Goal: Task Accomplishment & Management: Use online tool/utility

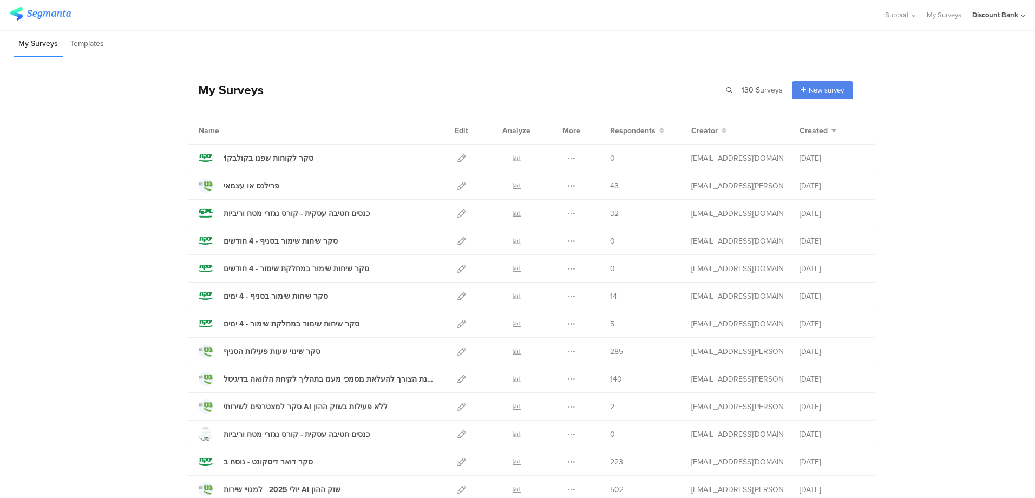
click at [458, 160] on icon at bounding box center [462, 158] width 8 height 8
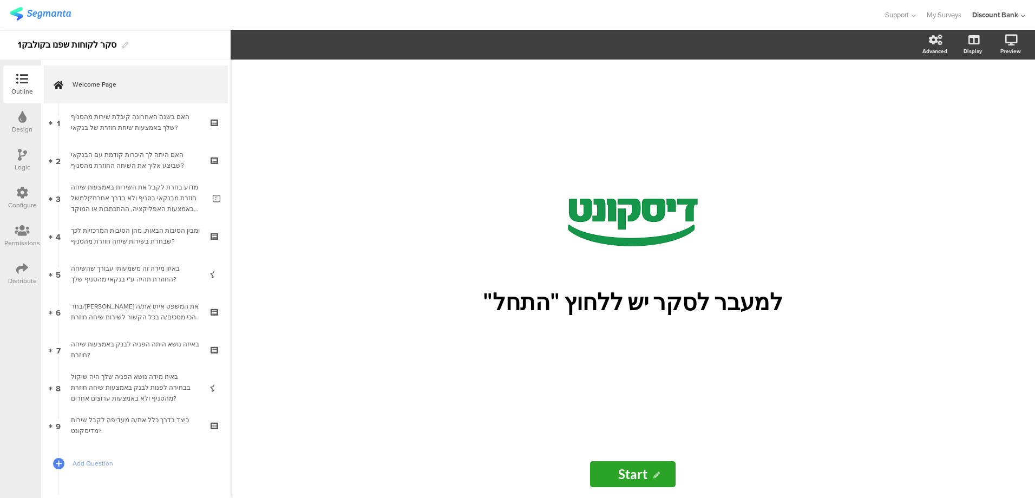
click at [99, 115] on div "האם בשנה האחרונה קיבלת שירות מהסניף שלך באמצעות שיחת חוזרת של בנקאי?" at bounding box center [135, 123] width 129 height 22
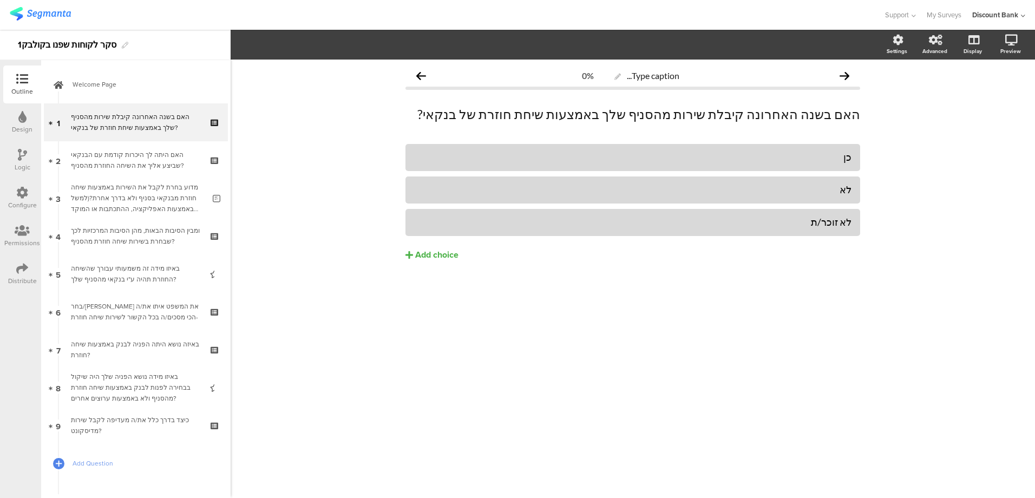
click at [516, 112] on p "האם בשנה האחרונה קיבלת שירות מהסניף שלך באמצעות שיחת חוזרת של בנקאי?" at bounding box center [633, 114] width 455 height 16
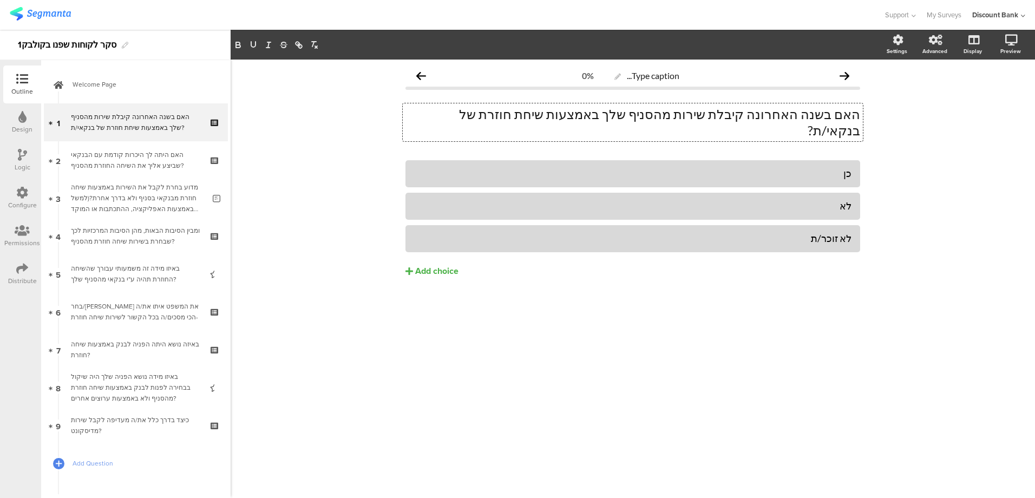
click at [157, 167] on div "האם היתה לך היכרות קודמת עם הבנקאי שביצע אליך את השיחה החוזרת מהסניף?" at bounding box center [135, 160] width 129 height 22
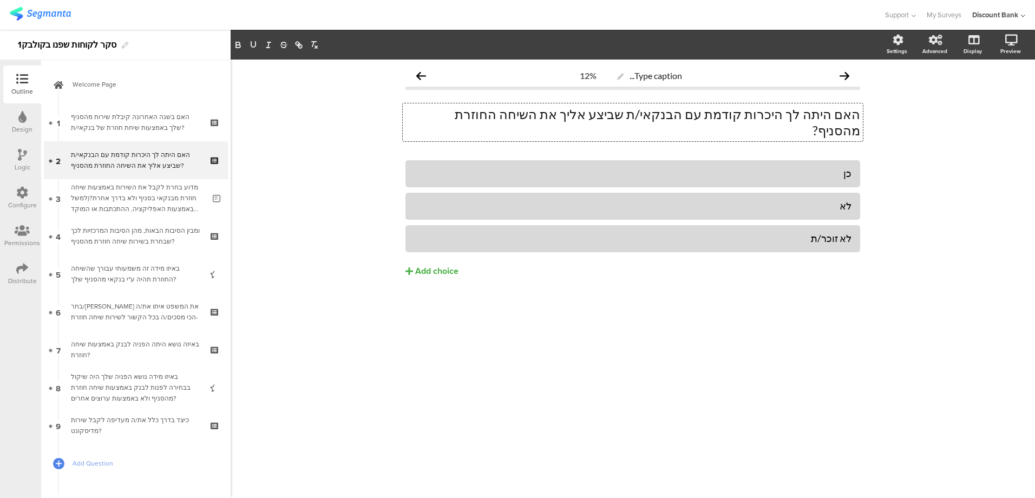
click at [648, 114] on p "האם היתה לך היכרות קודמת עם הבנקאי/ת שביצע אליך את השיחה החוזרת מהסניף?" at bounding box center [633, 122] width 455 height 32
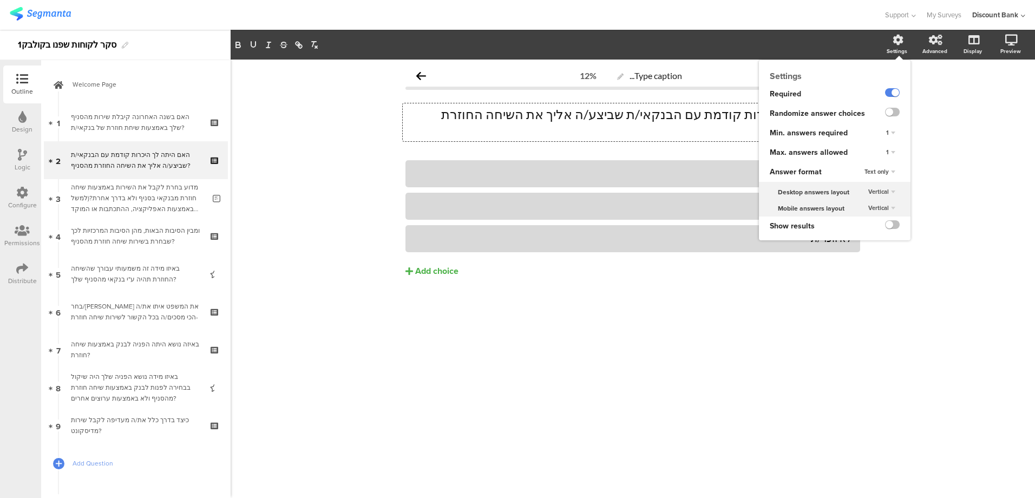
click at [891, 92] on label at bounding box center [892, 92] width 15 height 9
click at [0, 0] on input "checkbox" at bounding box center [0, 0] width 0 height 0
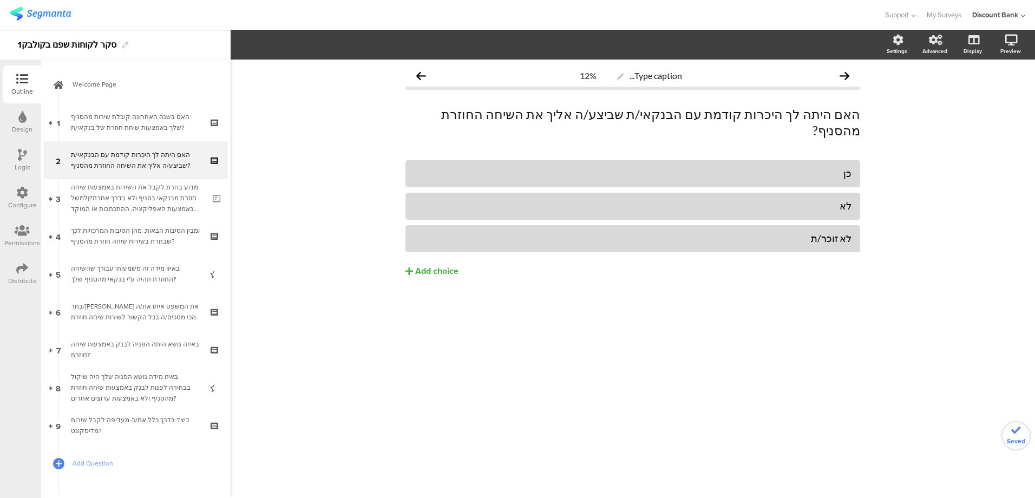
click at [97, 193] on div "מדוע בחרת לקבל את השירות באמצעות שיחה חוזרת מבנקאי בסניף ולא בדרך אחרת?(למשל בא…" at bounding box center [138, 198] width 134 height 32
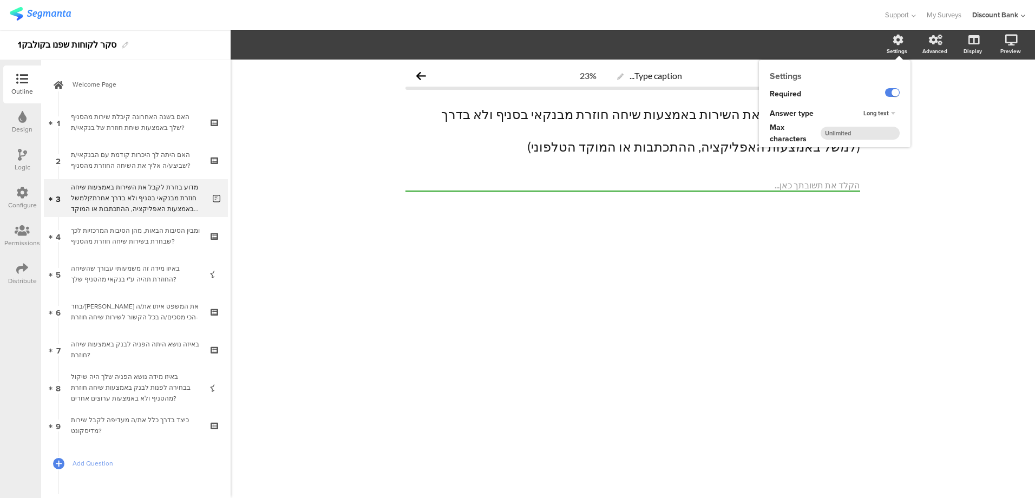
click at [892, 94] on label at bounding box center [892, 92] width 15 height 9
click at [0, 0] on input "checkbox" at bounding box center [0, 0] width 0 height 0
click at [131, 238] on div "ומבין הסיבות הבאות, מהן הסיבות המרכזיות לכך שבחרת בשירות שיחה חוזרת מהסניף?" at bounding box center [135, 236] width 129 height 22
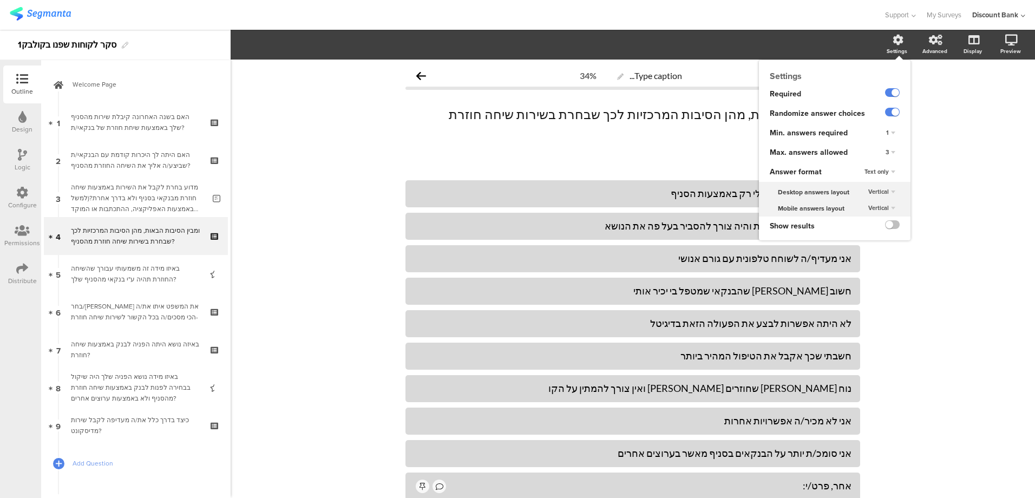
click at [885, 93] on label at bounding box center [892, 92] width 15 height 9
click at [0, 0] on input "checkbox" at bounding box center [0, 0] width 0 height 0
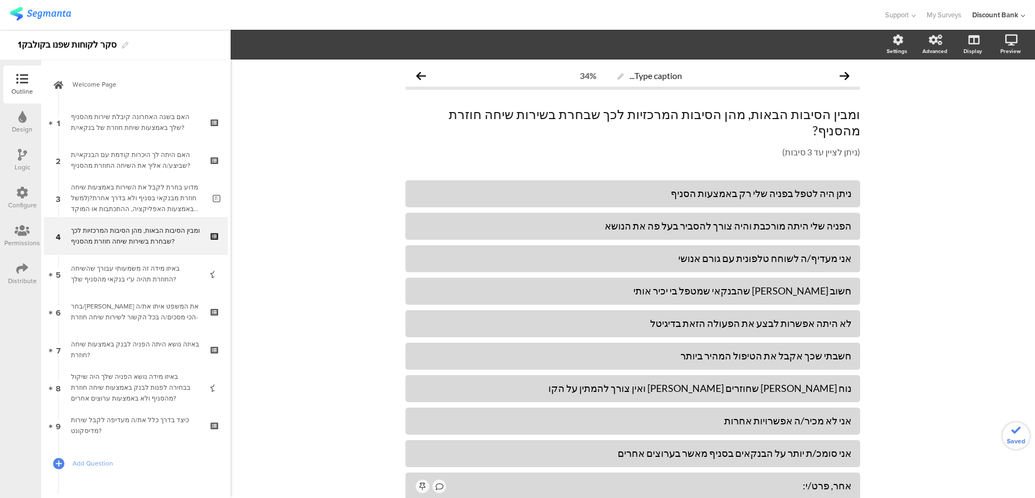
click at [992, 289] on div "Type caption... 34% ומבין הסיבות הבאות, מהן הסיבות המרכזיות לכך שבחרת בשירות שי…" at bounding box center [633, 318] width 805 height 517
drag, startPoint x: 790, startPoint y: 270, endPoint x: 792, endPoint y: 279, distance: 9.3
click at [789, 285] on div "חשוב לי שהבנקאי שמטפל בי יכיר אותי" at bounding box center [632, 291] width 437 height 12
click at [753, 285] on div "חשוב לי שהבנקאי/ת שמטפל בי יכיר אותי" at bounding box center [632, 291] width 437 height 12
drag, startPoint x: 746, startPoint y: 275, endPoint x: 753, endPoint y: 273, distance: 7.2
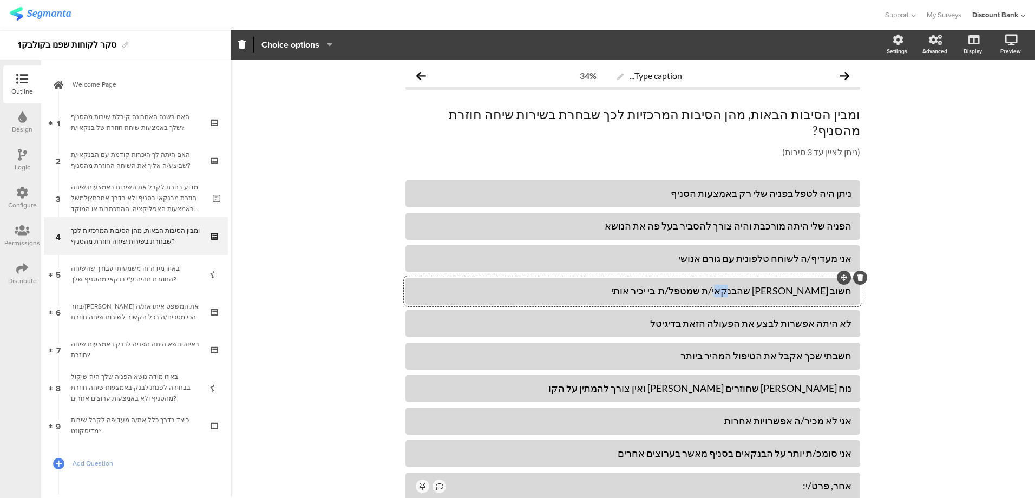
click at [752, 285] on div "חשוב לי שהבנקאי/ת שמטפל/ת בי יכיר אותי" at bounding box center [632, 291] width 437 height 12
click at [788, 285] on div "חשוב לי שהבנקאי/ת שמטפל בי יכיר אותי" at bounding box center [632, 291] width 437 height 12
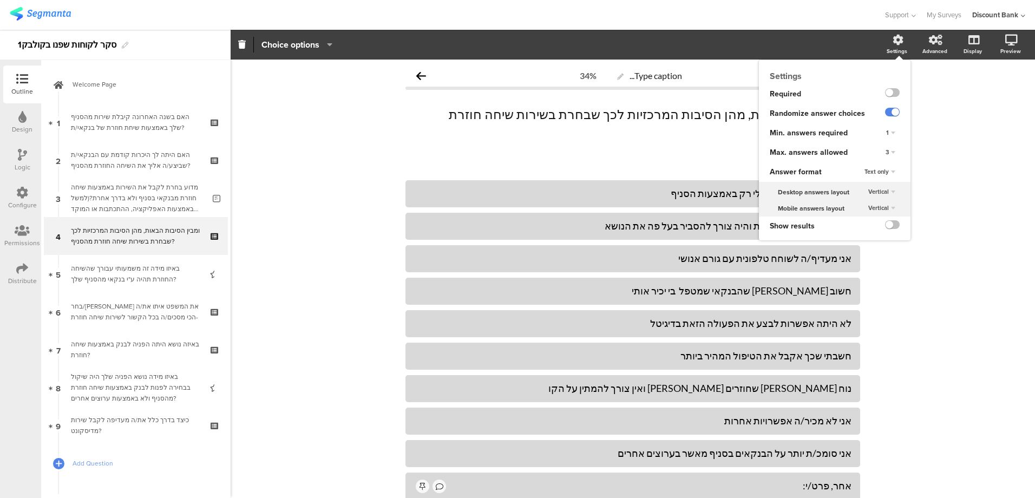
click at [881, 155] on div "3" at bounding box center [890, 152] width 18 height 13
click at [849, 210] on div "4" at bounding box center [876, 207] width 64 height 11
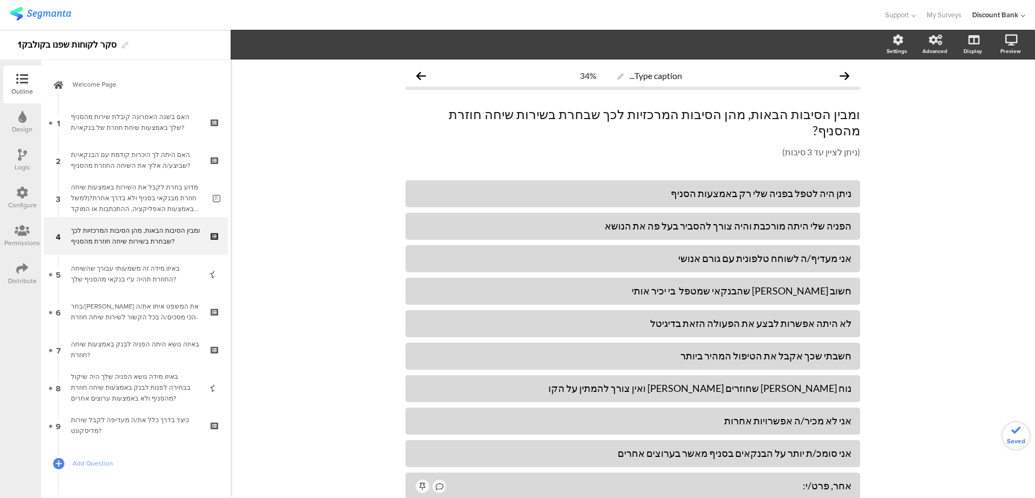
click at [950, 360] on div "Type caption... 34% ומבין הסיבות הבאות, מהן הסיבות המרכזיות לכך שבחרת בשירות שי…" at bounding box center [633, 318] width 805 height 517
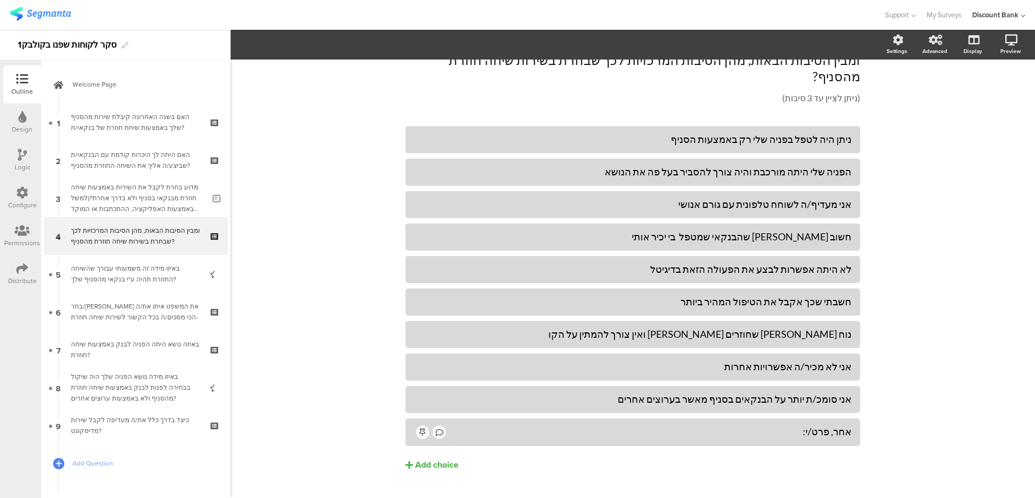
scroll to position [62, 0]
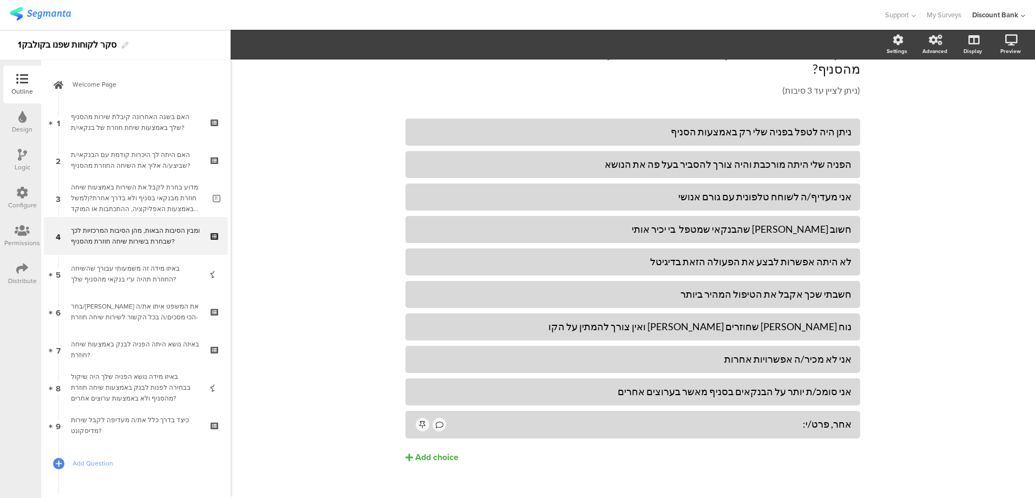
click at [100, 269] on div "באיזו מידה זה משמעותי עבורך שהשיחה החוזרת תהיה ע"י בנקאי מהסניף שלך?" at bounding box center [135, 274] width 129 height 22
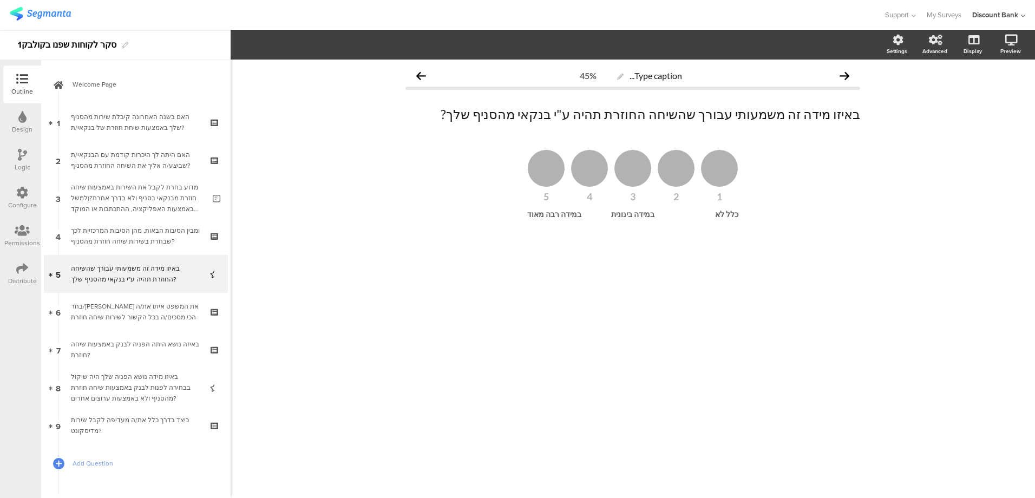
click at [136, 275] on div "באיזו מידה זה משמעותי עבורך שהשיחה החוזרת תהיה ע"י בנקאי מהסניף שלך?" at bounding box center [135, 274] width 129 height 22
click at [135, 388] on div "באיזו מידה נושא הפניה שלך היה שיקול בבחירה לפנות לבנק באמצעות שיחה חוזרת מהסניף…" at bounding box center [135, 387] width 129 height 32
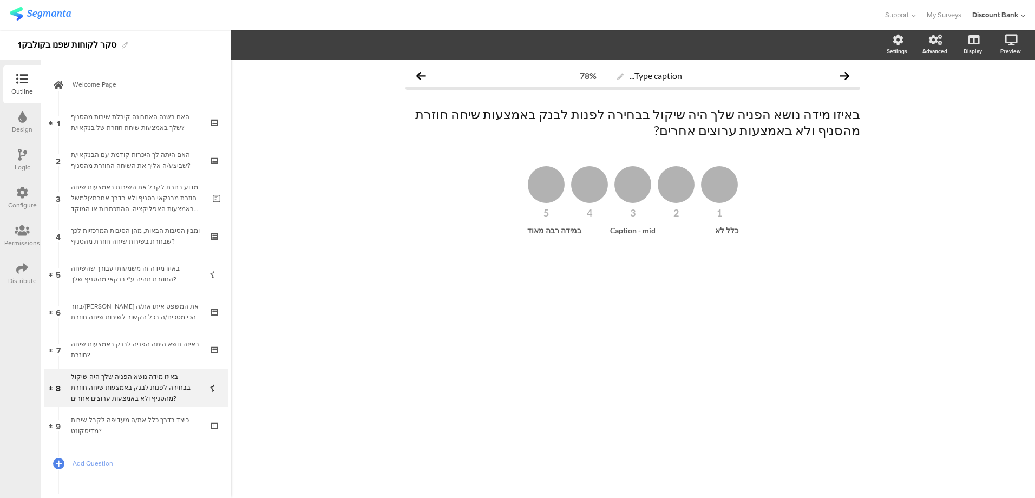
click at [125, 279] on div "באיזו מידה זה משמעותי עבורך שהשיחה החוזרת תהיה ע"י בנקאי מהסניף שלך?" at bounding box center [135, 274] width 129 height 22
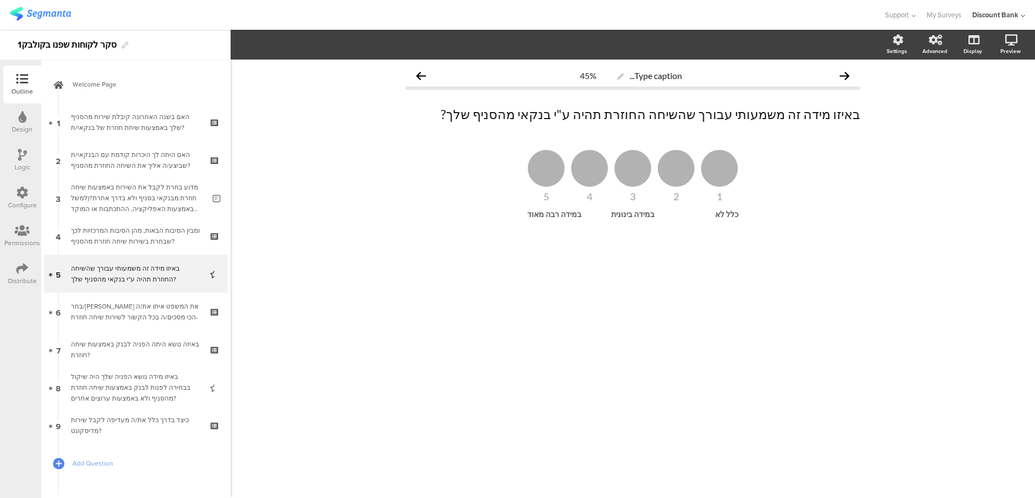
click at [123, 231] on div "ומבין הסיבות הבאות, מהן הסיבות המרכזיות לכך שבחרת בשירות שיחה חוזרת מהסניף?" at bounding box center [135, 236] width 129 height 22
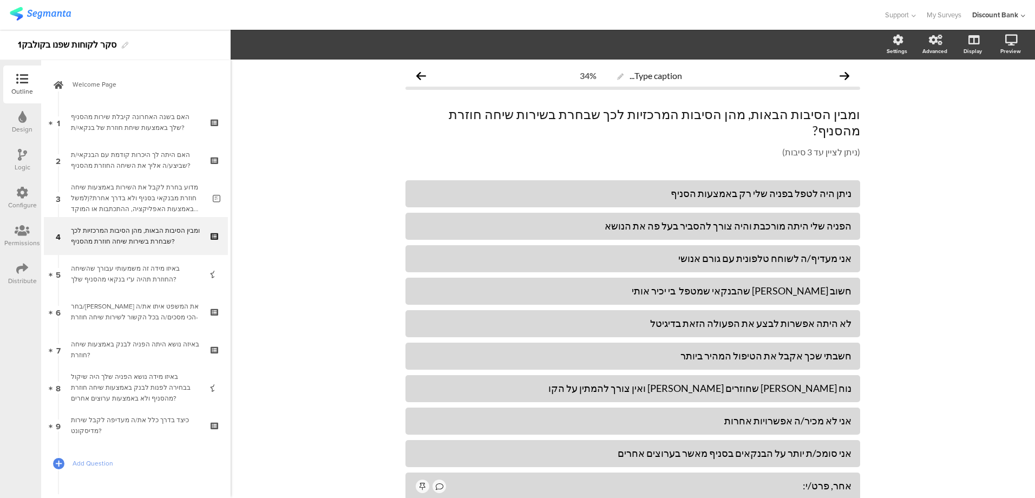
click at [129, 199] on div "מדוע בחרת לקבל את השירות באמצעות שיחה חוזרת מבנקאי בסניף ולא בדרך אחרת?(למשל בא…" at bounding box center [138, 198] width 134 height 32
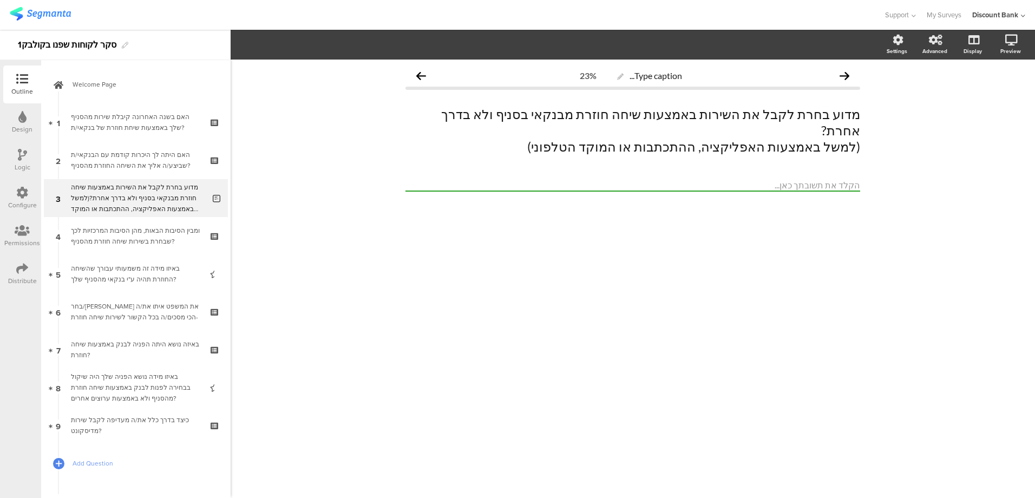
click at [132, 157] on div "האם היתה לך היכרות קודמת עם הבנקאי/ת שביצע/ה אליך את השיחה החוזרת מהסניף?" at bounding box center [135, 160] width 129 height 22
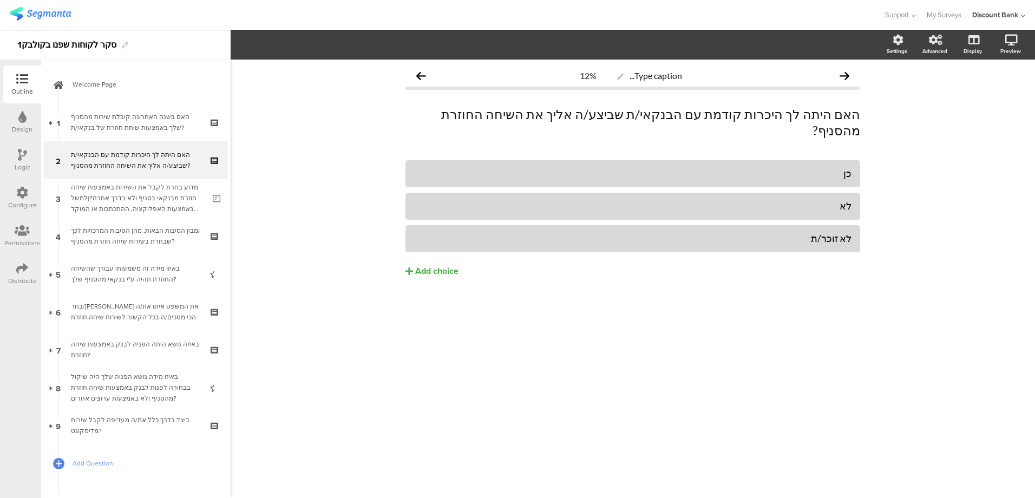
click at [211, 149] on icon at bounding box center [215, 151] width 9 height 7
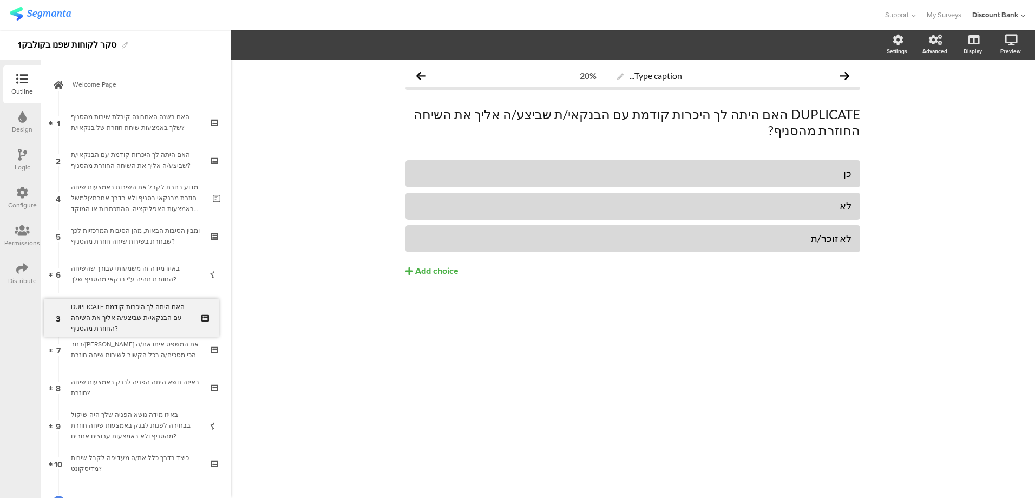
drag, startPoint x: 138, startPoint y: 197, endPoint x: 138, endPoint y: 309, distance: 111.5
click at [135, 265] on div "באיזו מידה זה משמעותי עבורך שהשיחה החוזרת תהיה ע"י בנקאי מהסניף שלך?" at bounding box center [135, 274] width 129 height 22
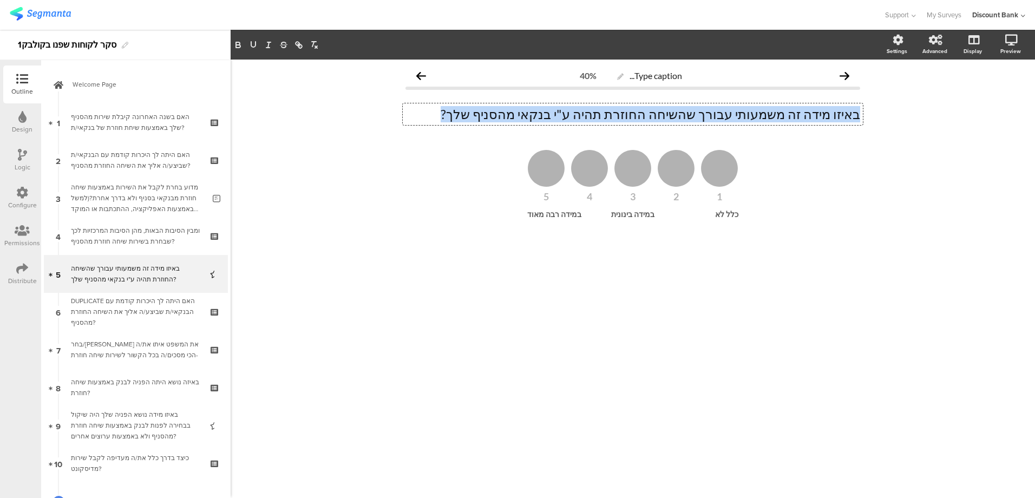
drag, startPoint x: 513, startPoint y: 110, endPoint x: 870, endPoint y: 109, distance: 356.8
click at [871, 109] on div "Type caption... 40% באיזו מידה זה משמעותי עבורך שהשיחה החוזרת תהיה ע"י בנקאי מה…" at bounding box center [633, 161] width 476 height 202
click at [730, 113] on p "באיזו מידה זה משמעותי עבורך שהשיחה החוזרת תהיה ע"י בנקאי מהסניף שלך?" at bounding box center [633, 114] width 455 height 16
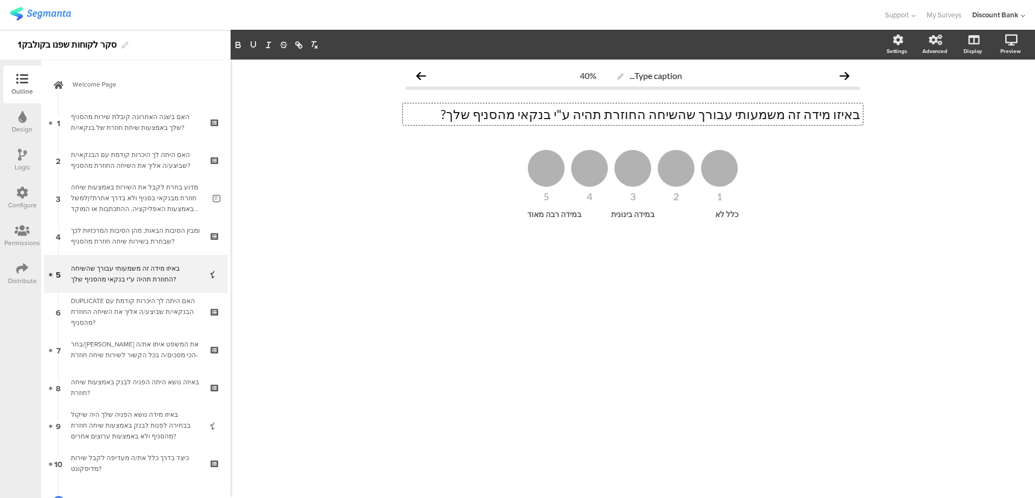
click at [730, 113] on p "באיזו מידה זה משמעותי עבורך שהשיחה החוזרת תהיה ע"י בנקאי מהסניף שלך?" at bounding box center [633, 114] width 455 height 16
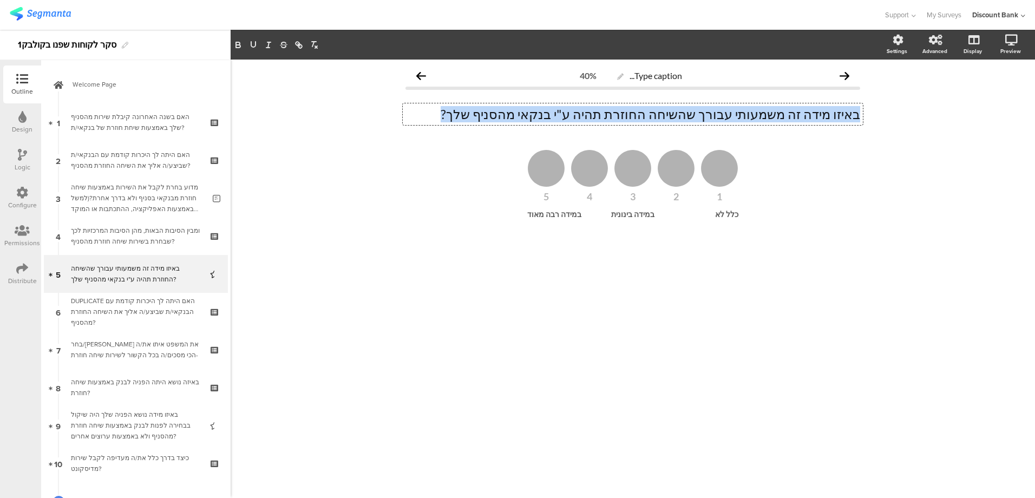
copy p "באיזו מידה זה משמעותי עבורך שהשיחה החוזרת תהיה ע"י בנקאי מהסניף שלך?"
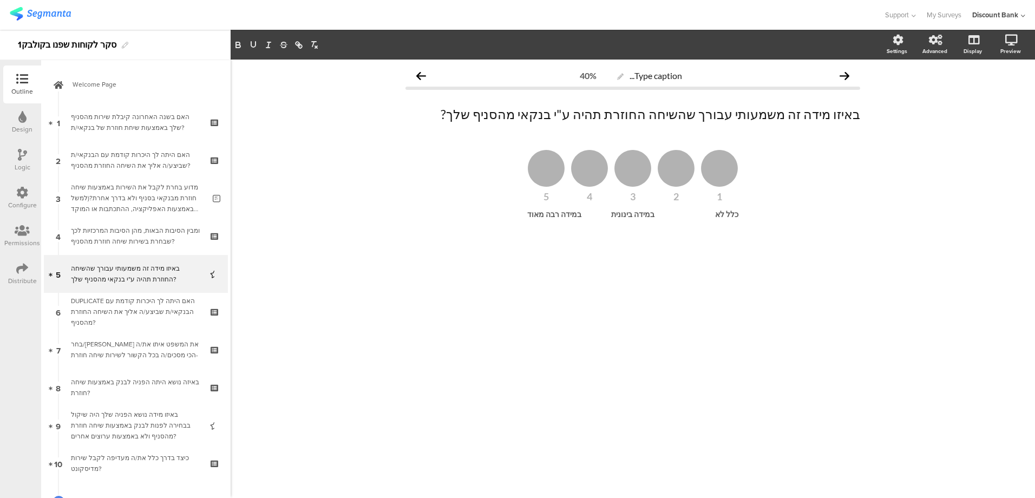
click at [142, 312] on div "DUPLICATE האם היתה לך היכרות קודמת עם הבנקאי/ת שביצע/ה אליך את השיחה החוזרת מהס…" at bounding box center [135, 312] width 129 height 32
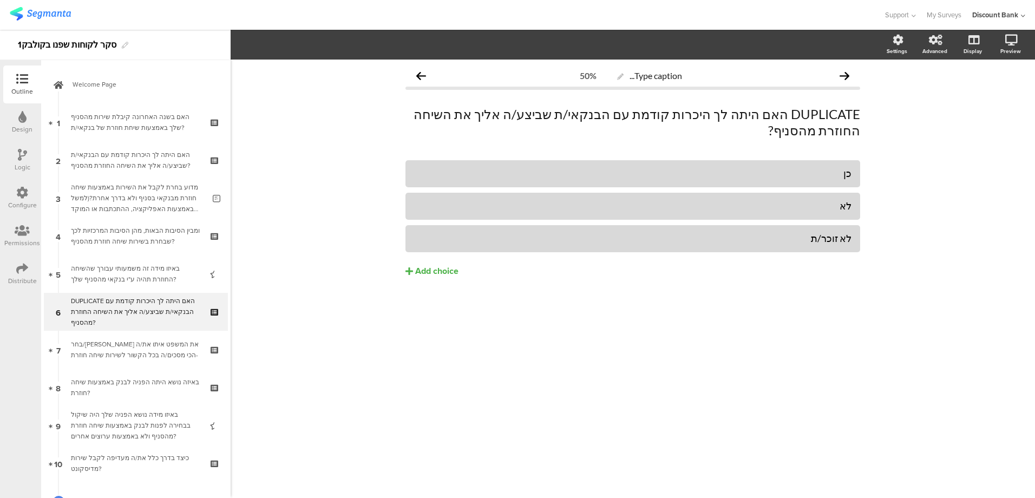
click at [671, 112] on p "DUPLICATE האם היתה לך היכרות קודמת עם הבנקאי/ת שביצע/ה אליך את השיחה החוזרת מהס…" at bounding box center [633, 122] width 455 height 32
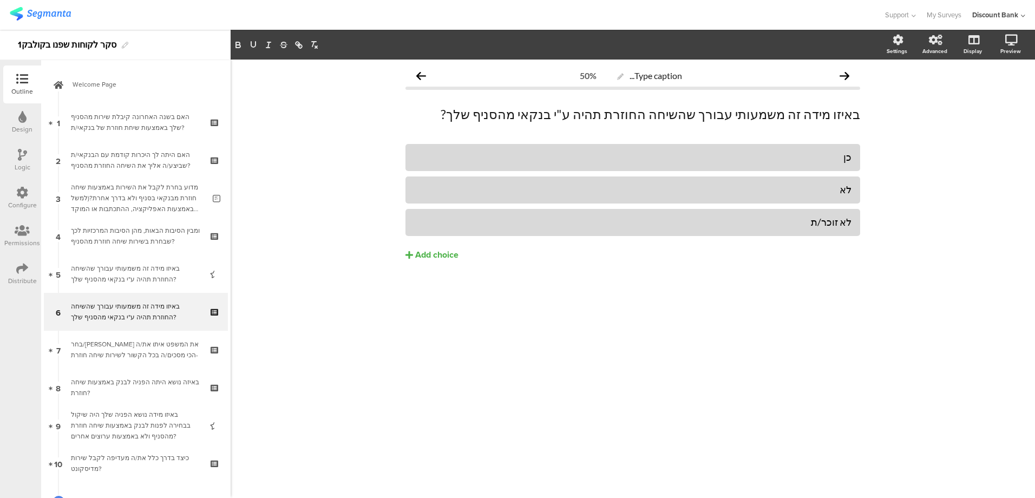
click at [125, 270] on div "באיזו מידה זה משמעותי עבורך שהשיחה החוזרת תהיה ע"י בנקאי מהסניף שלך?" at bounding box center [135, 274] width 129 height 22
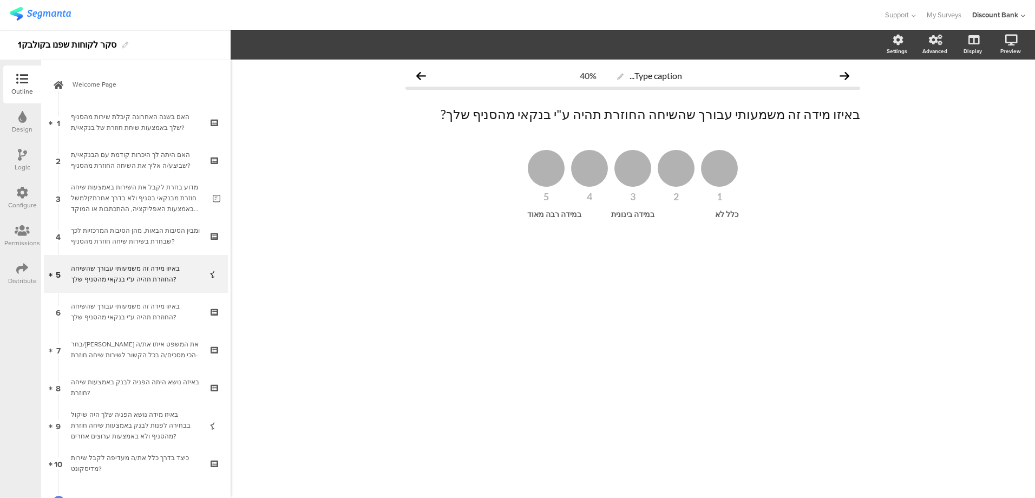
click at [211, 282] on icon at bounding box center [215, 281] width 9 height 10
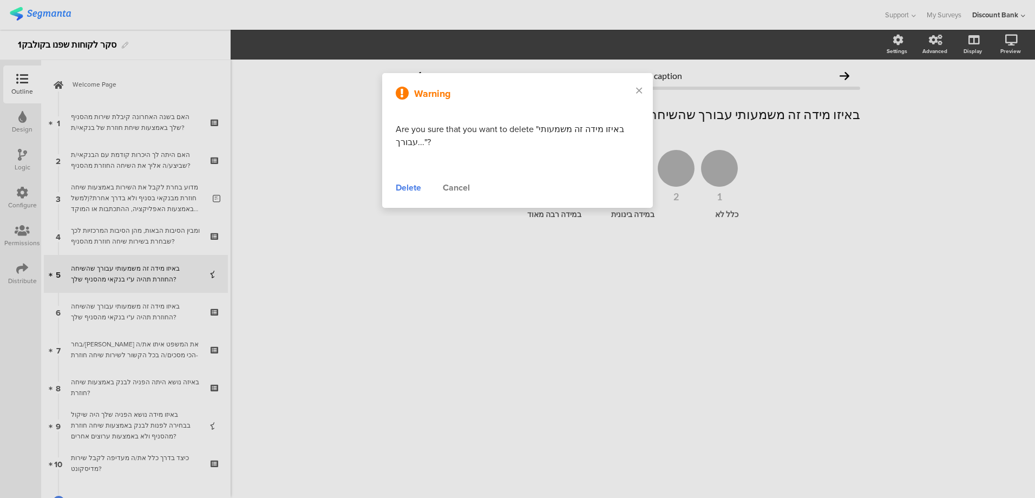
click at [405, 187] on div "Delete" at bounding box center [408, 187] width 25 height 13
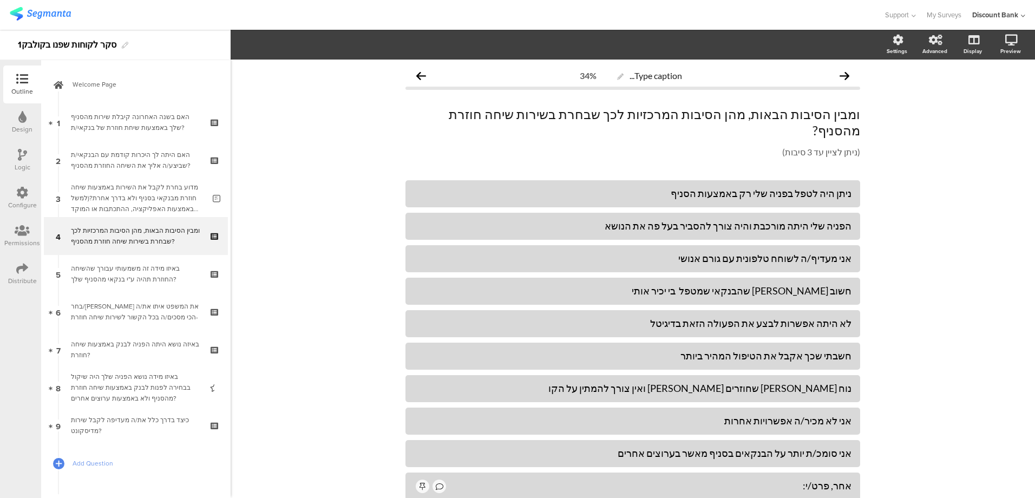
click at [133, 279] on div "באיזו מידה זה משמעותי עבורך שהשיחה החוזרת תהיה ע"י בנקאי מהסניף שלך?" at bounding box center [135, 274] width 129 height 22
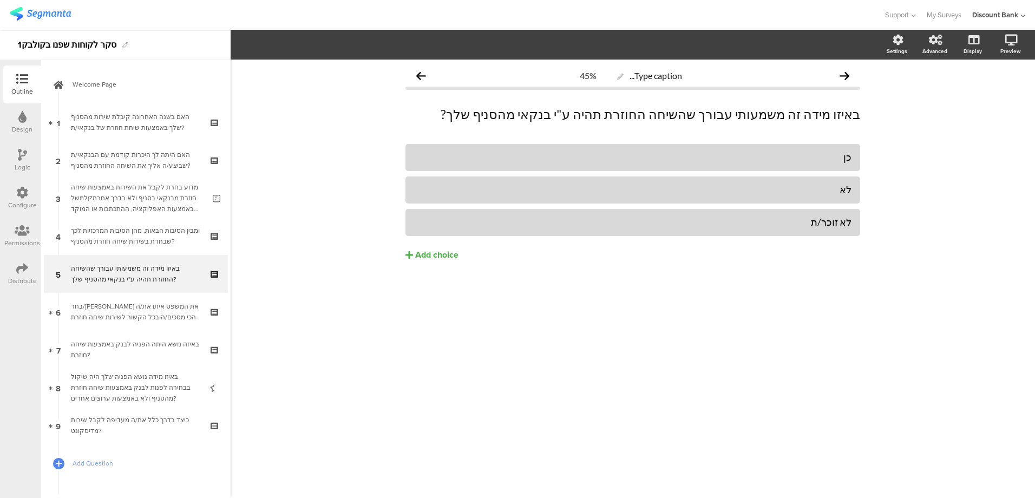
click at [788, 164] on div "כן" at bounding box center [632, 157] width 437 height 18
click at [787, 164] on div "כן" at bounding box center [632, 157] width 437 height 18
click at [798, 160] on div "כן" at bounding box center [632, 157] width 437 height 12
click at [799, 159] on div "כן" at bounding box center [632, 157] width 437 height 12
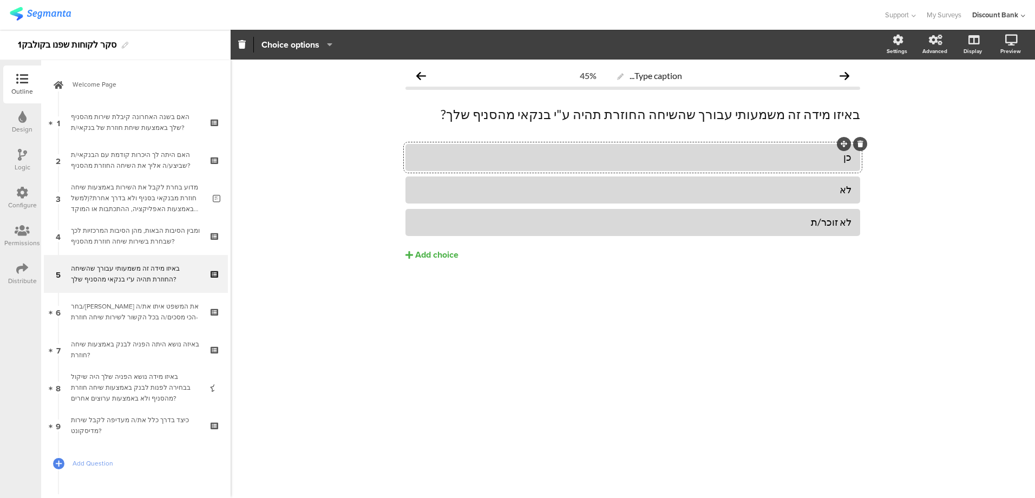
click at [799, 159] on div "כן" at bounding box center [632, 157] width 437 height 12
drag, startPoint x: 813, startPoint y: 159, endPoint x: 867, endPoint y: 157, distance: 54.7
click at [867, 157] on div "Type caption... 45% באיזו מידה זה משמעותי עבורך שהשיחה החוזרת תהיה ע"י בנקאי מה…" at bounding box center [633, 186] width 476 height 252
click at [804, 197] on div "לא" at bounding box center [632, 190] width 437 height 18
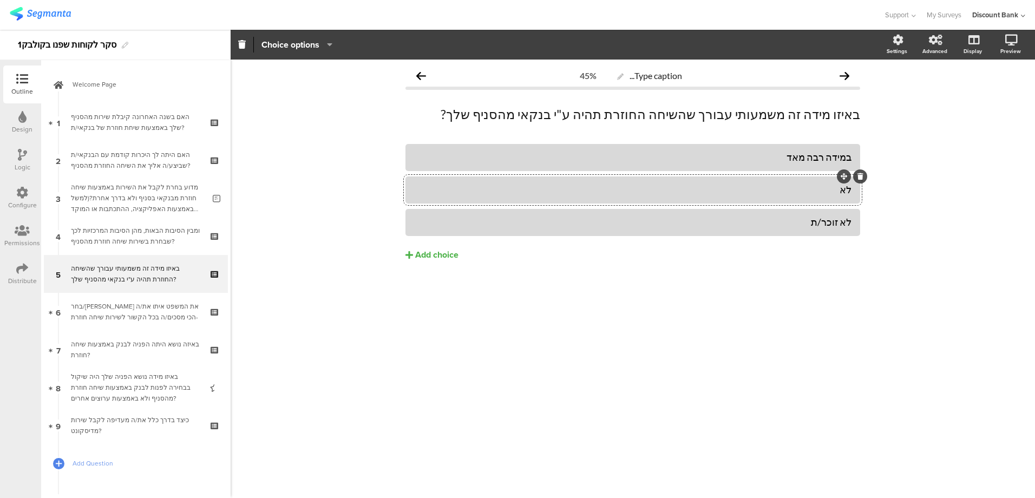
click at [809, 190] on div "לא" at bounding box center [632, 190] width 437 height 12
click at [824, 223] on div "לא זוכר/ת" at bounding box center [632, 222] width 437 height 12
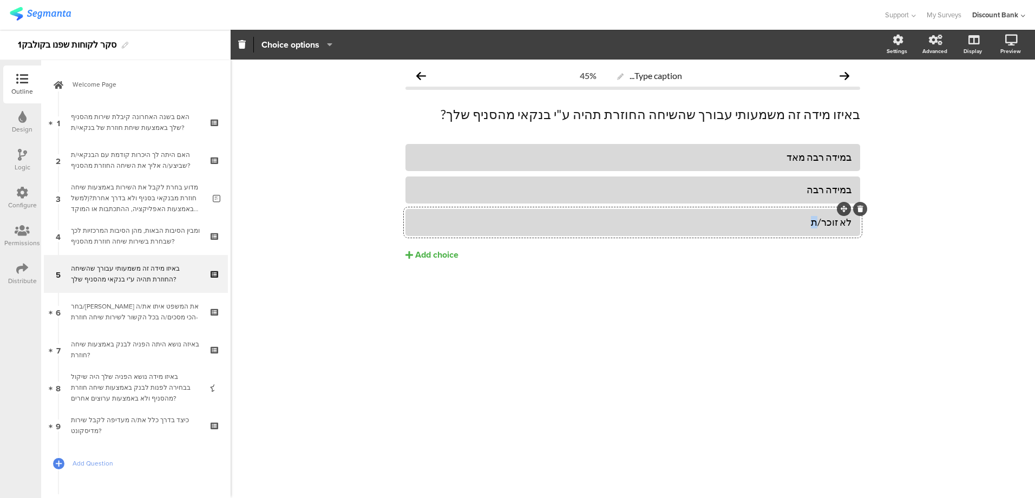
click at [824, 223] on div "לא זוכר/ת" at bounding box center [632, 222] width 437 height 12
drag, startPoint x: 822, startPoint y: 219, endPoint x: 907, endPoint y: 225, distance: 84.7
click at [907, 224] on div "Type caption... 45% באיזו מידה זה משמעותי עבורך שהשיחה החוזרת תהיה ע"י בנקאי מה…" at bounding box center [633, 279] width 805 height 439
click at [443, 258] on div "Add choice" at bounding box center [436, 255] width 43 height 11
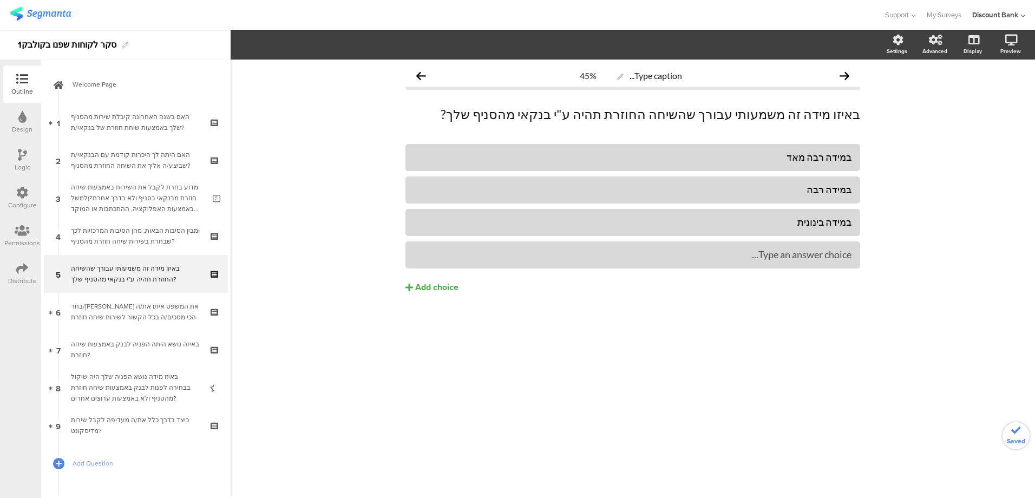
click at [425, 290] on div "Add choice" at bounding box center [436, 287] width 43 height 11
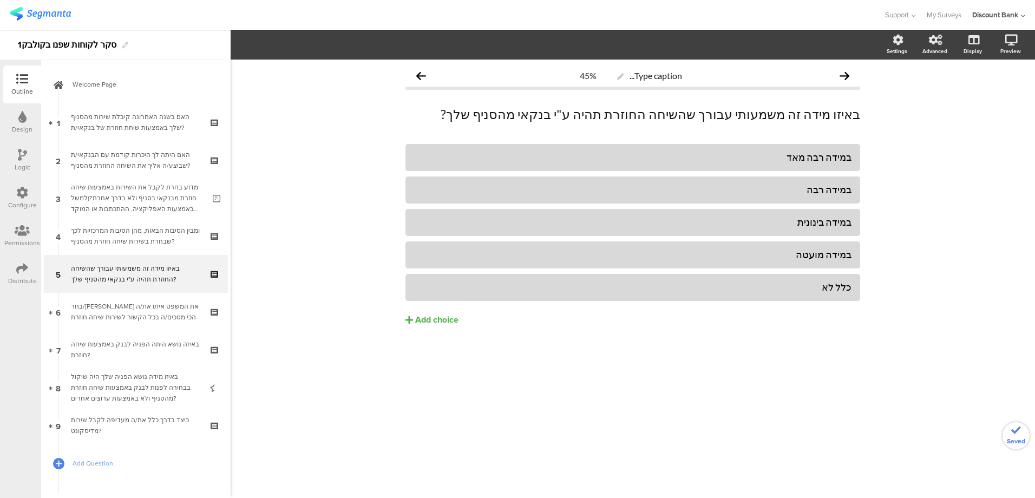
click at [790, 349] on div "במידה רבה מאד במידה רבה במידה בינונית" at bounding box center [633, 257] width 455 height 227
click at [150, 164] on div "האם היתה לך היכרות קודמת עם הבנקאי/ת שביצע/ה אליך את השיחה החוזרת מהסניף?" at bounding box center [135, 160] width 129 height 22
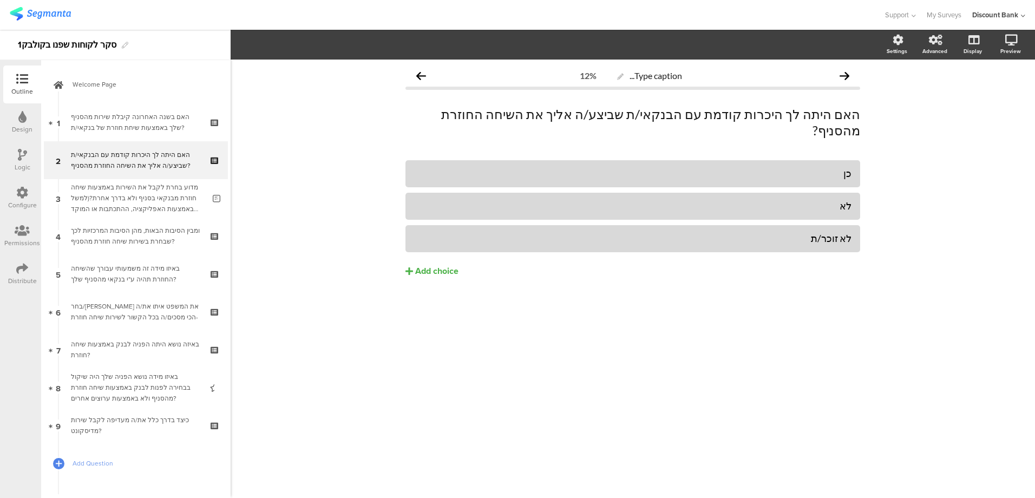
click at [107, 279] on div "באיזו מידה זה משמעותי עבורך שהשיחה החוזרת תהיה ע"י בנקאי מהסניף שלך?" at bounding box center [135, 274] width 129 height 22
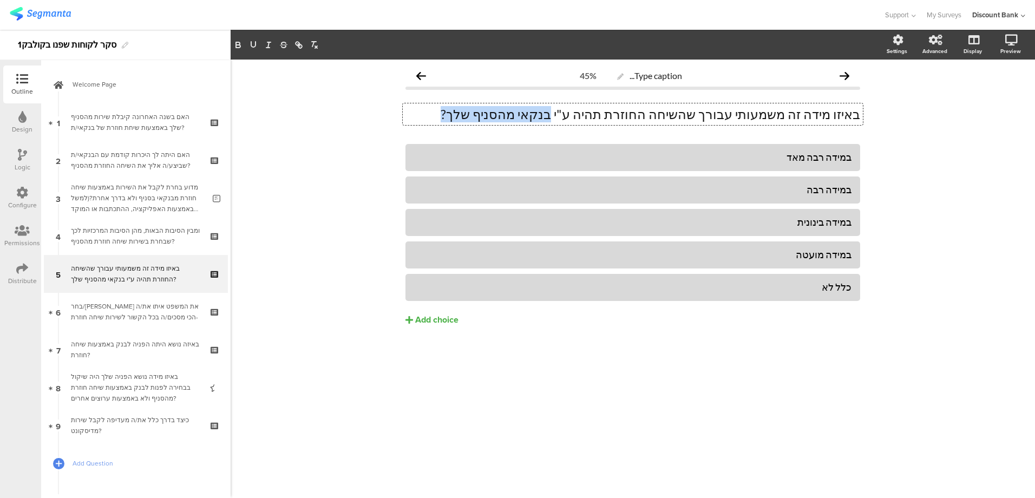
drag, startPoint x: 607, startPoint y: 115, endPoint x: 525, endPoint y: 114, distance: 82.8
click at [525, 114] on div "באיזו מידה זה משמעותי עבורך שהשיחה החוזרת תהיה ע"י בנקאי מהסניף שלך? באיזו מידה…" at bounding box center [633, 114] width 460 height 22
click at [525, 114] on p "באיזו מידה זה משמעותי עבורך שהשיחה החוזרת תהיה ע"י בנקאי מהסניף שלך?" at bounding box center [633, 114] width 455 height 16
drag, startPoint x: 525, startPoint y: 113, endPoint x: 579, endPoint y: 117, distance: 54.9
click at [580, 117] on p "באיזו מידה זה משמעותי עבורך שהשיחה החוזרת תהיה ע"י בנקאי מהסניף שלך?" at bounding box center [633, 114] width 455 height 16
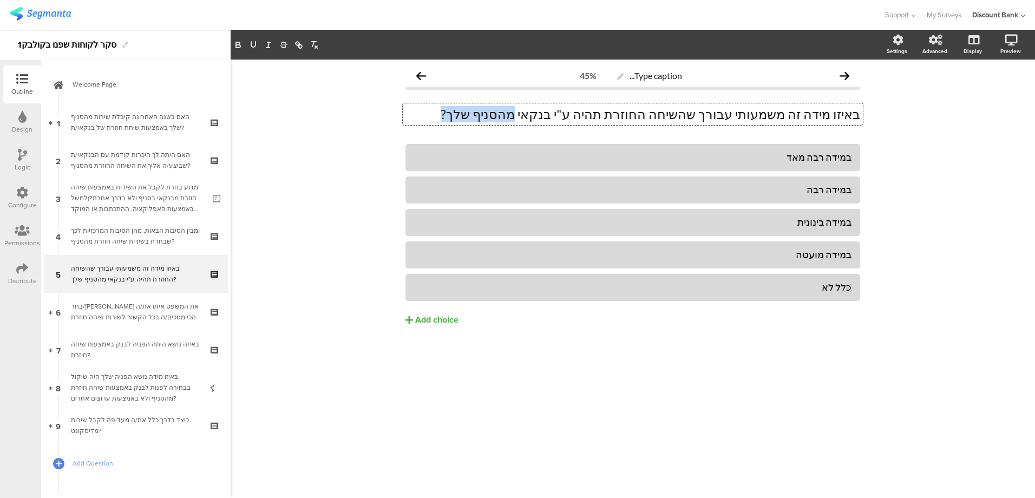
click at [531, 113] on p "באיזו מידה זה משמעותי עבורך שהשיחה החוזרת תהיה ע"י בנקאי מהסניף שלך?" at bounding box center [633, 114] width 455 height 16
drag, startPoint x: 529, startPoint y: 114, endPoint x: 579, endPoint y: 111, distance: 50.4
click at [580, 111] on p "באיזו מידה זה משמעותי עבורך שהשיחה החוזרת תהיה ע"י בנקאי מהסניף שלך?" at bounding box center [633, 114] width 455 height 16
click at [251, 46] on icon "button" at bounding box center [253, 44] width 4 height 5
click at [106, 324] on link "6 בחר/י את המשפט איתו את/ה הכי מסכים/ה בכל הקשור לשירות שיחה חוזרת-" at bounding box center [136, 312] width 184 height 38
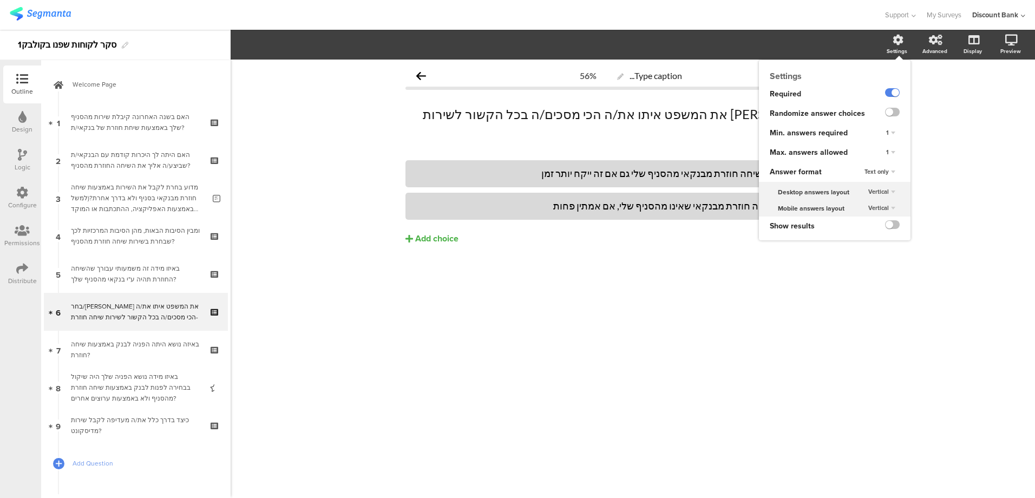
click at [892, 92] on label at bounding box center [892, 92] width 15 height 9
click at [0, 0] on input "checkbox" at bounding box center [0, 0] width 0 height 0
click at [892, 110] on label at bounding box center [892, 112] width 15 height 9
click at [0, 0] on input "checkbox" at bounding box center [0, 0] width 0 height 0
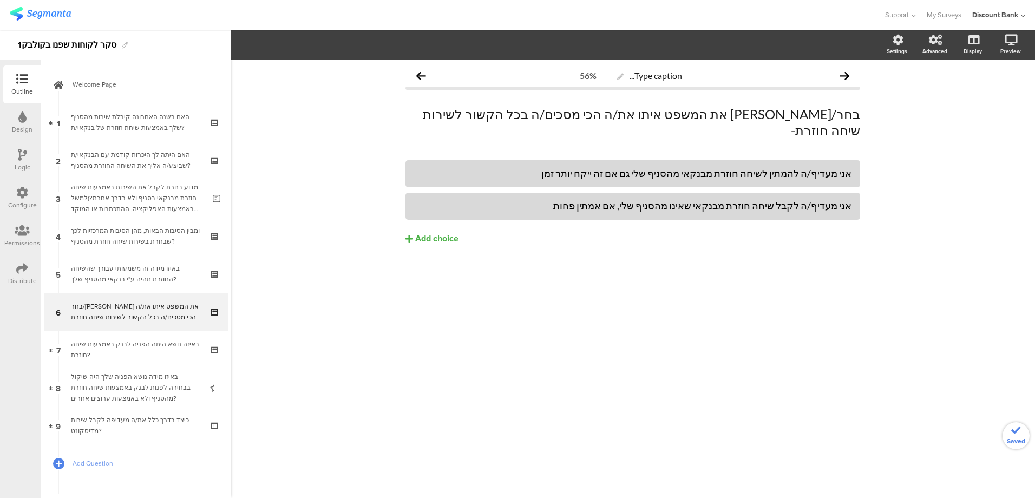
click at [717, 328] on div "Type caption... 56% בחר/י את המשפט איתו את/ה הכי מסכים/ה בכל הקשור לשירות שיחה …" at bounding box center [633, 279] width 805 height 439
click at [125, 360] on div "באיזה נושא היתה הפניה לבנק באמצעות שיחה חוזרת?" at bounding box center [135, 350] width 129 height 22
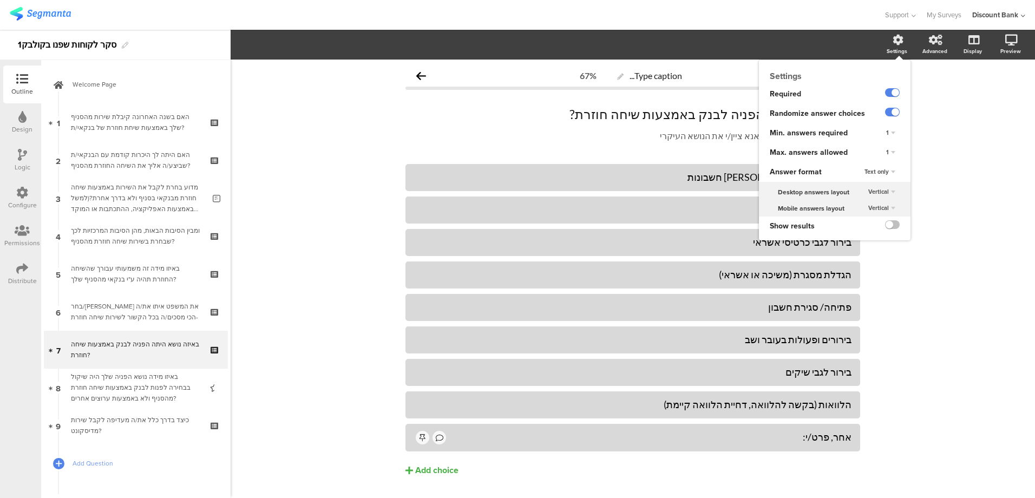
click at [886, 94] on label at bounding box center [892, 92] width 15 height 9
click at [0, 0] on input "checkbox" at bounding box center [0, 0] width 0 height 0
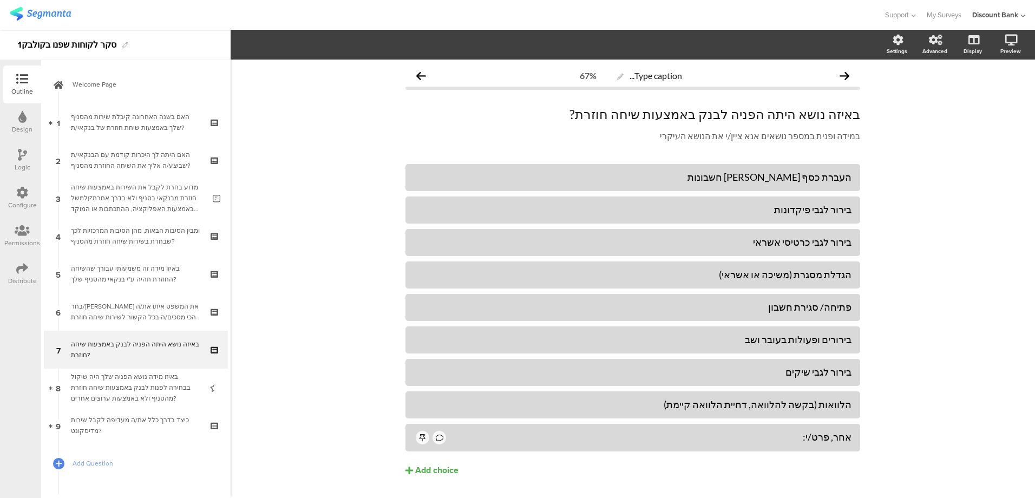
click at [133, 388] on div "באיזו מידה נושא הפניה שלך היה שיקול בבחירה לפנות לבנק באמצעות שיחה חוזרת מהסניף…" at bounding box center [135, 387] width 129 height 32
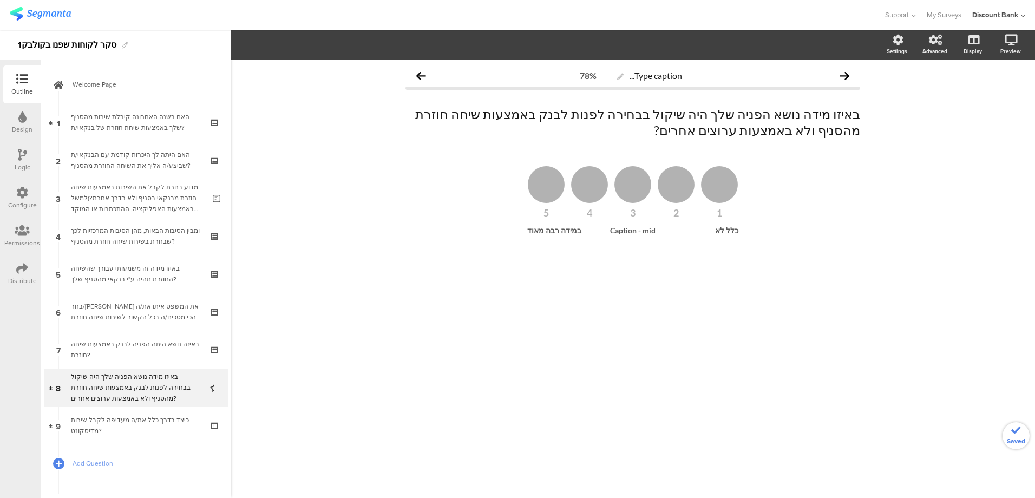
click at [178, 279] on div "באיזו מידה זה משמעותי עבורך שהשיחה החוזרת תהיה ע"י בנקאי מהסניף שלך?" at bounding box center [135, 274] width 129 height 22
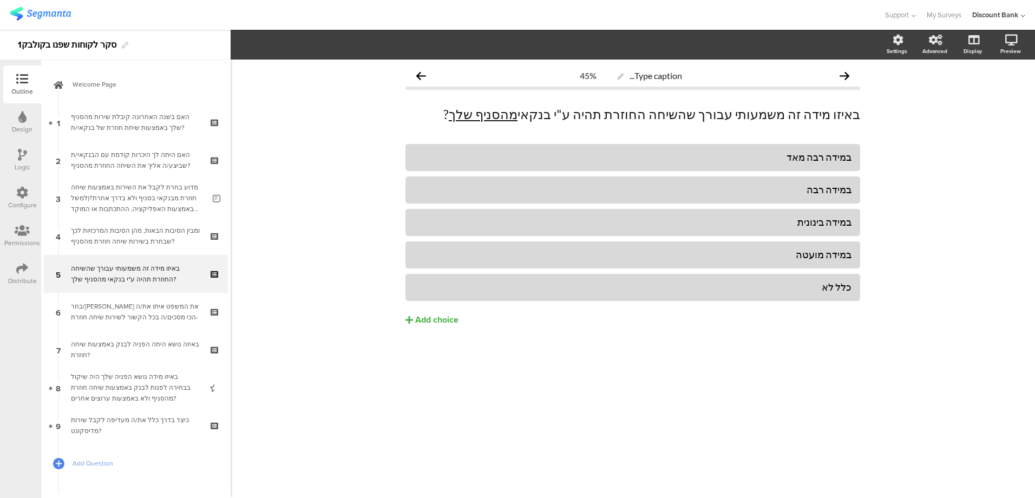
click at [211, 263] on icon at bounding box center [215, 265] width 9 height 7
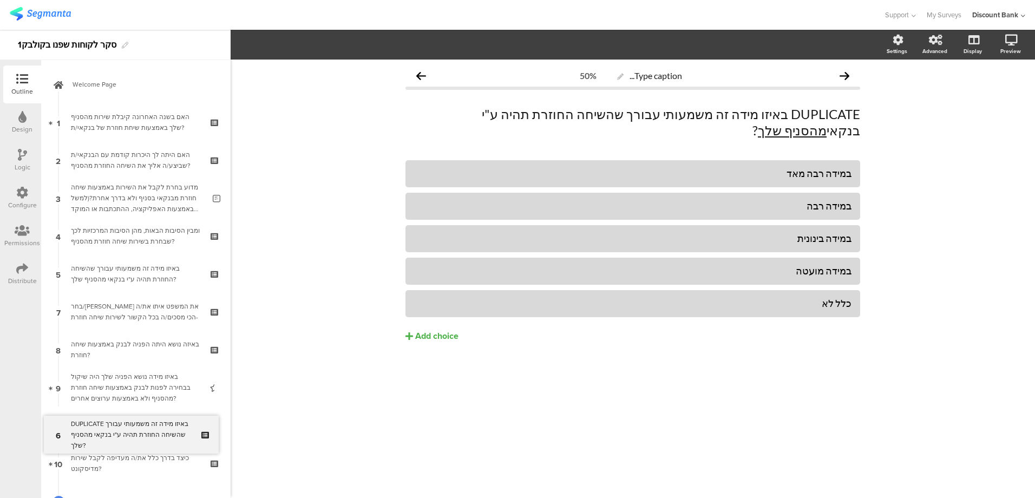
drag, startPoint x: 158, startPoint y: 310, endPoint x: 151, endPoint y: 417, distance: 107.4
click at [139, 383] on div "באיזו מידה נושא הפניה שלך היה שיקול בבחירה לפנות לבנק באמצעות שיחה חוזרת מהסניף…" at bounding box center [135, 387] width 129 height 32
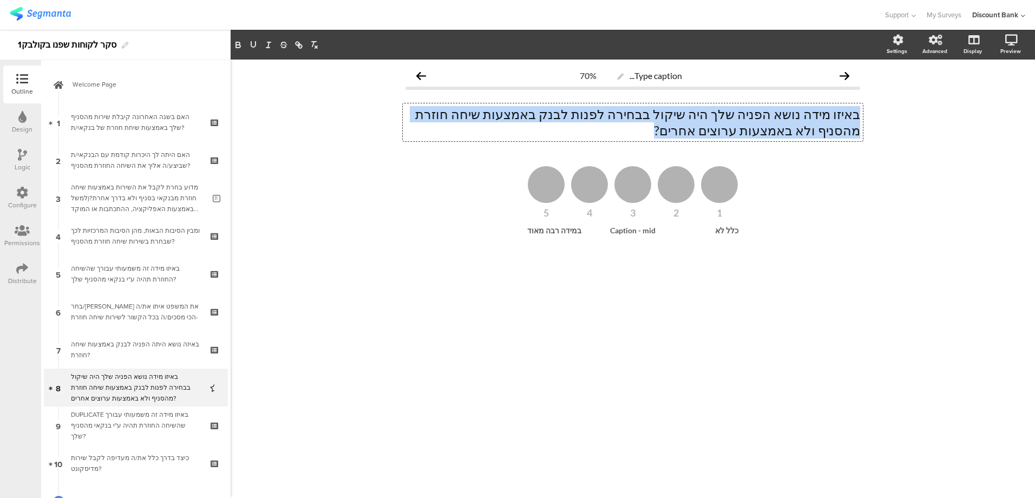
drag, startPoint x: 789, startPoint y: 127, endPoint x: 879, endPoint y: 114, distance: 90.4
click at [879, 114] on div "Type caption... 70% באיזו מידה נושא הפניה שלך היה שיקול בבחירה לפנות לבנק באמצע…" at bounding box center [633, 279] width 805 height 439
click at [122, 428] on div "DUPLICATE באיזו מידה זה משמעותי עבורך שהשיחה החוזרת תהיה ע"י בנקאי מהסניף שלך?" at bounding box center [135, 425] width 129 height 32
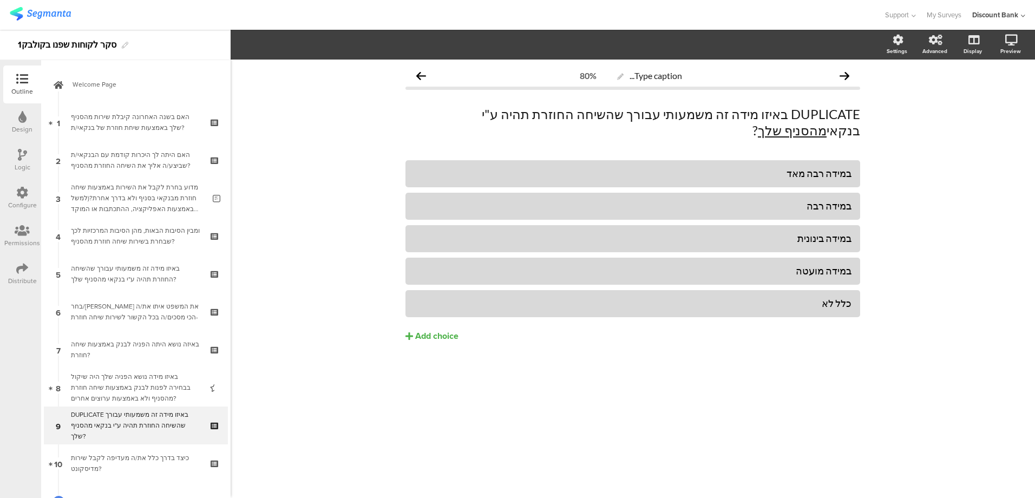
click at [446, 112] on p "DUPLICATE באיזו מידה זה משמעותי עבורך שהשיחה החוזרת תהיה ע"י בנקאי מהסניף שלך ?" at bounding box center [633, 122] width 455 height 32
click at [133, 393] on div "באיזו מידה נושא הפניה שלך היה שיקול בבחירה לפנות לבנק באמצעות שיחה חוזרת מהסניף…" at bounding box center [135, 387] width 129 height 32
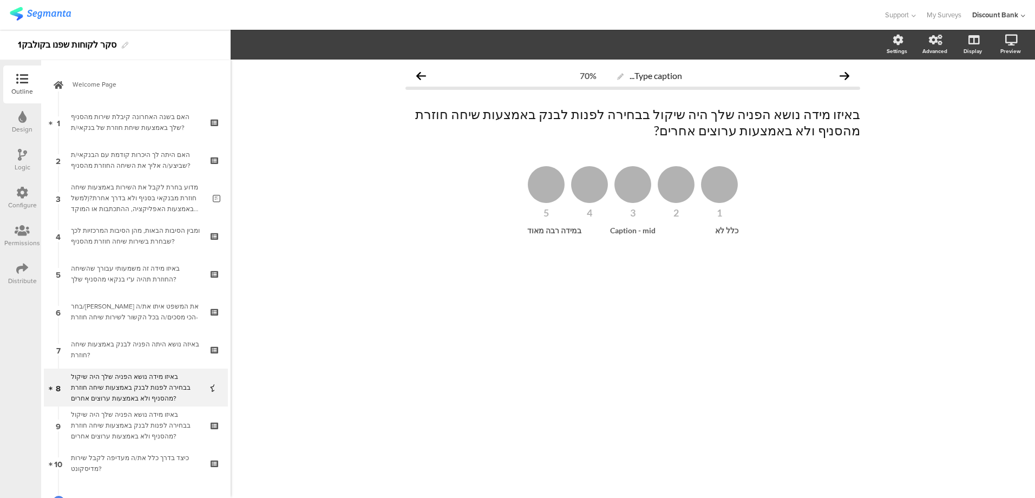
click at [211, 395] on icon at bounding box center [215, 395] width 9 height 10
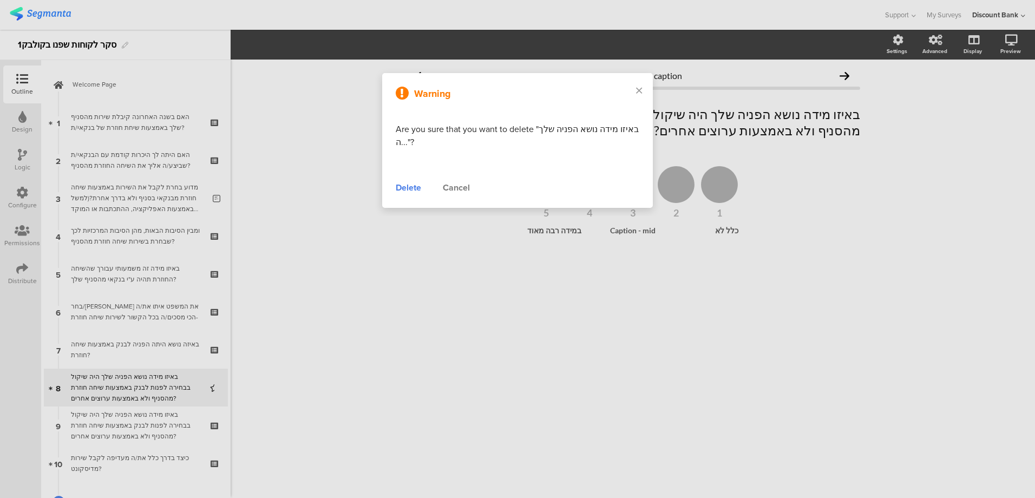
click at [407, 187] on div "Delete" at bounding box center [408, 187] width 25 height 13
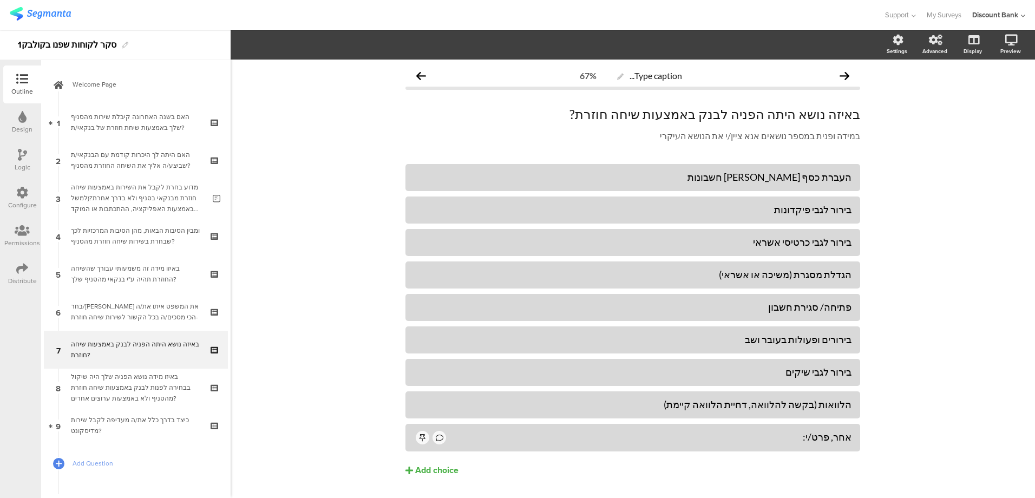
click at [137, 388] on div "באיזו מידה נושא הפניה שלך היה שיקול בבחירה לפנות לבנק באמצעות שיחה חוזרת מהסניף…" at bounding box center [135, 387] width 129 height 32
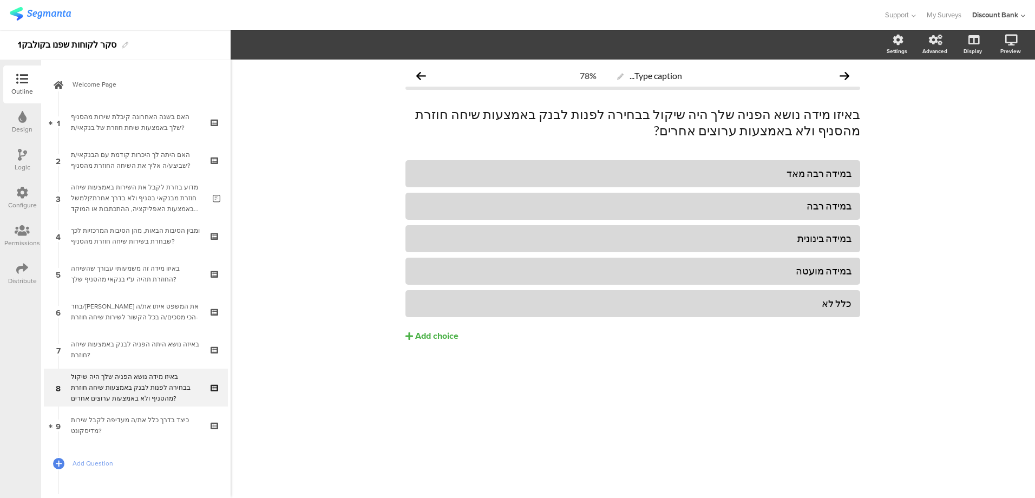
click at [135, 419] on div "כיצד בדרך כלל את/ה מעדיפה לקבל שירות מדיסקונט?" at bounding box center [135, 426] width 129 height 22
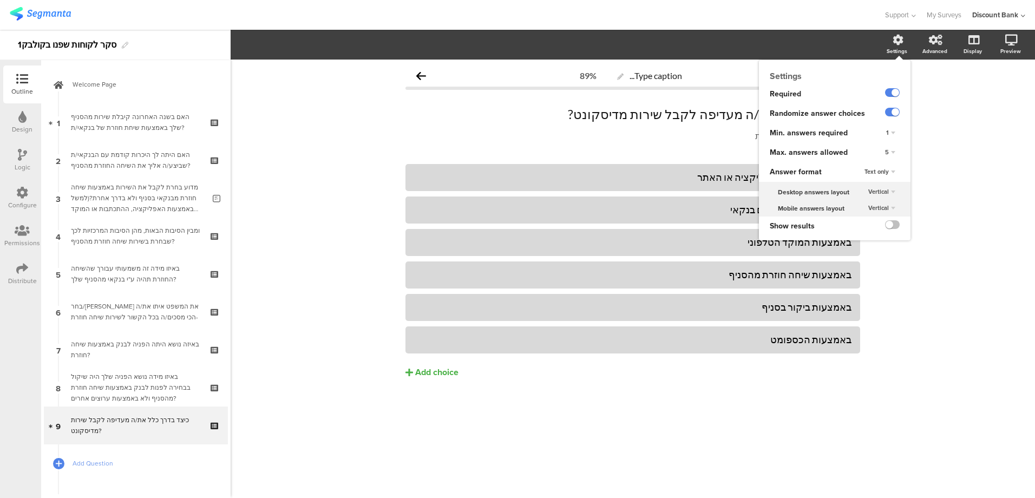
click at [888, 95] on label at bounding box center [892, 92] width 15 height 9
click at [0, 0] on input "checkbox" at bounding box center [0, 0] width 0 height 0
click at [893, 45] on div "Settings" at bounding box center [903, 44] width 38 height 27
click at [886, 153] on span "5" at bounding box center [887, 152] width 4 height 9
click at [864, 227] on div "6" at bounding box center [876, 230] width 64 height 11
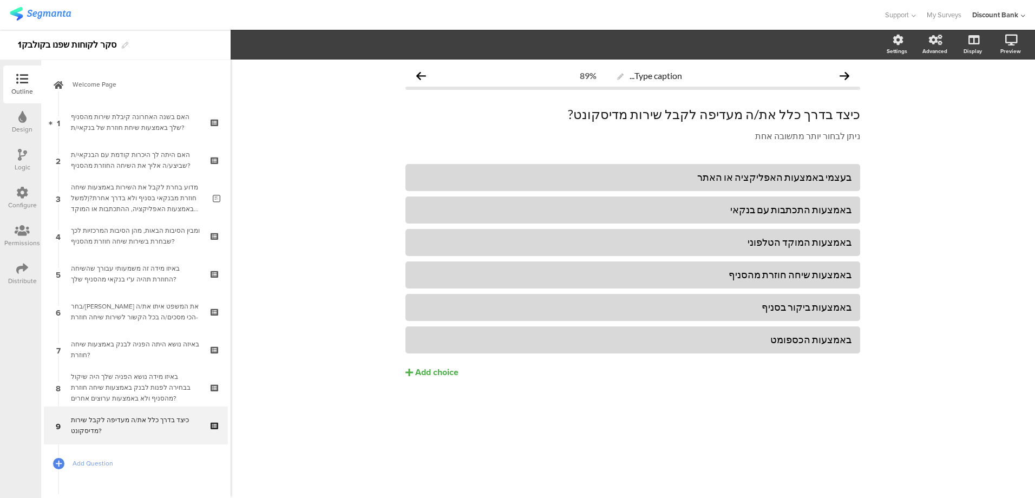
click at [21, 156] on icon at bounding box center [22, 155] width 9 height 12
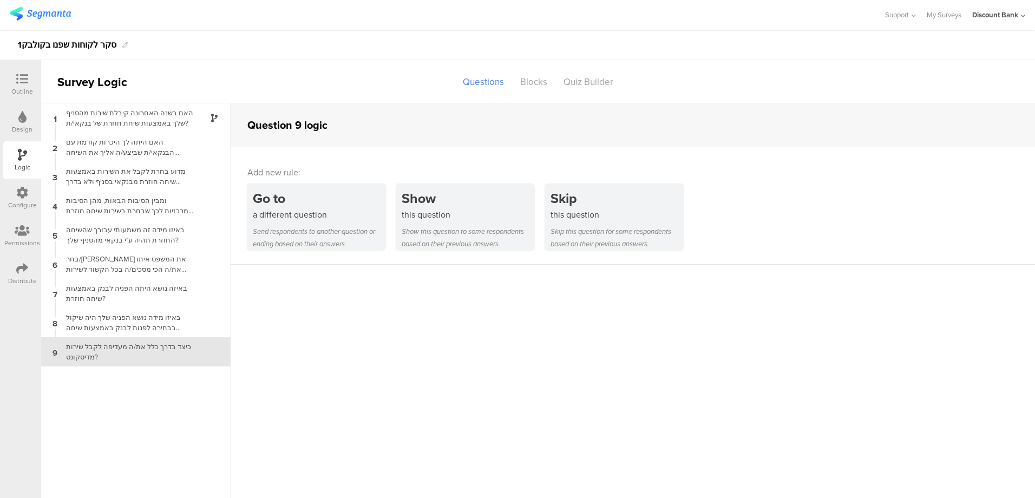
click at [172, 120] on div "האם בשנה האחרונה קיבלת שירות מהסניף שלך באמצעות שיחת חוזרת של בנקאי/ת?" at bounding box center [127, 118] width 135 height 21
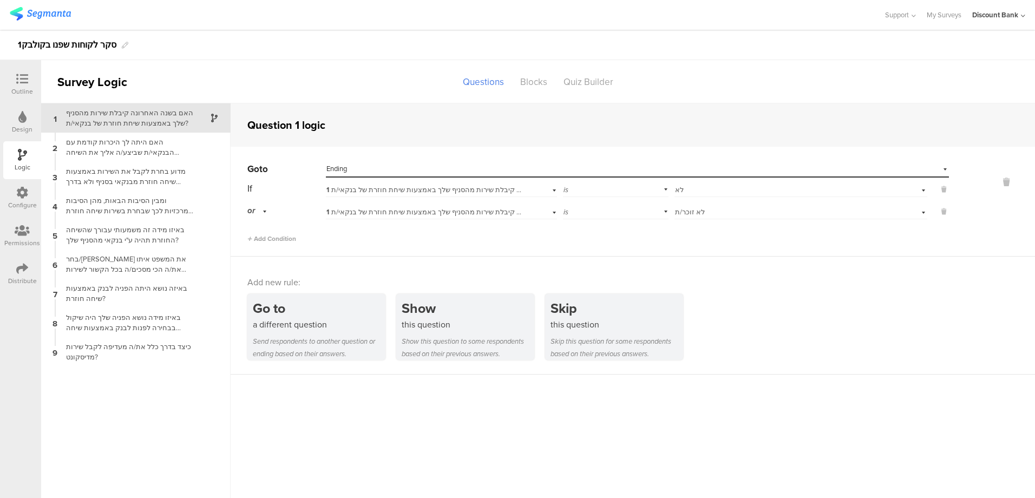
click at [864, 173] on div "Select destination... Ending" at bounding box center [630, 169] width 609 height 10
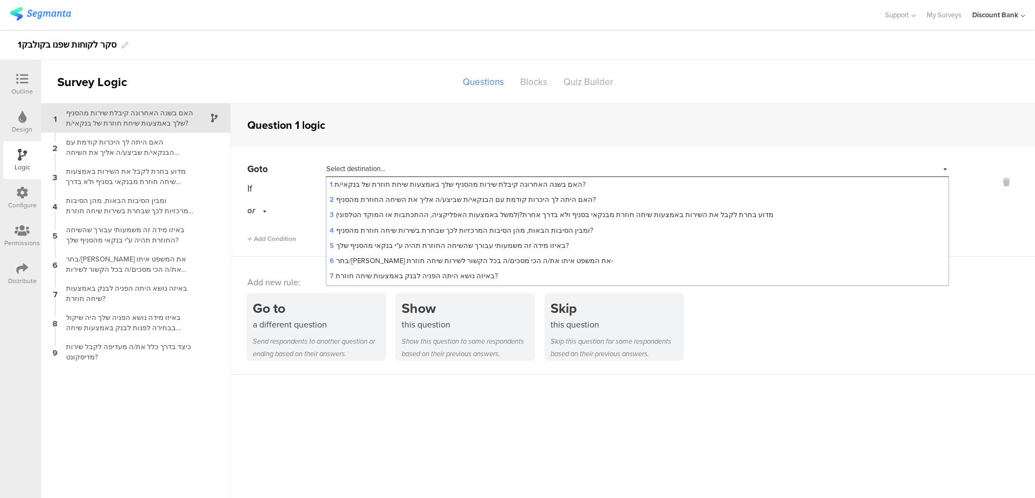
click at [864, 173] on div "Select destination... Ending" at bounding box center [637, 169] width 623 height 17
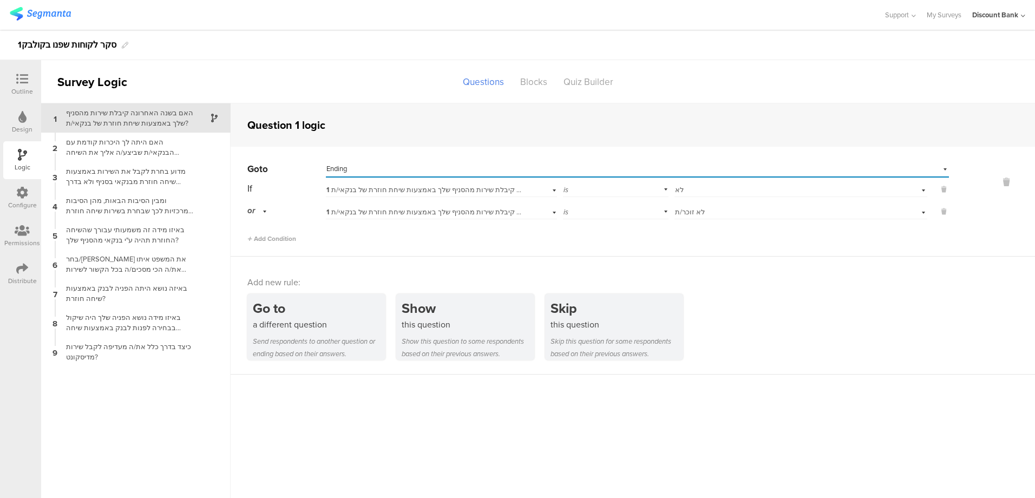
click at [860, 443] on sg-question-logic-editor "Question 1 logic Go to Select destination... Ending If 1 האם בשנה האחרונה קיבלת…" at bounding box center [633, 300] width 805 height 395
click at [21, 75] on icon at bounding box center [22, 79] width 12 height 12
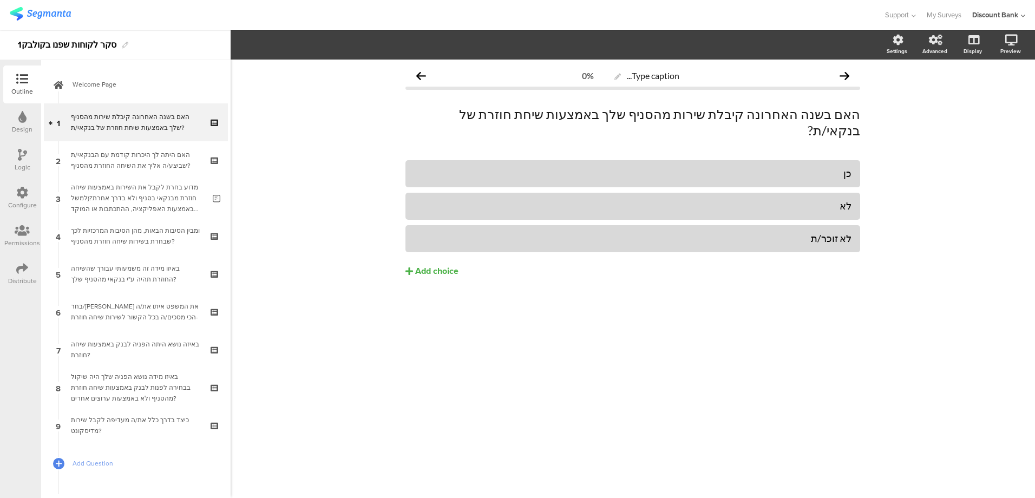
click at [19, 273] on icon at bounding box center [22, 269] width 12 height 12
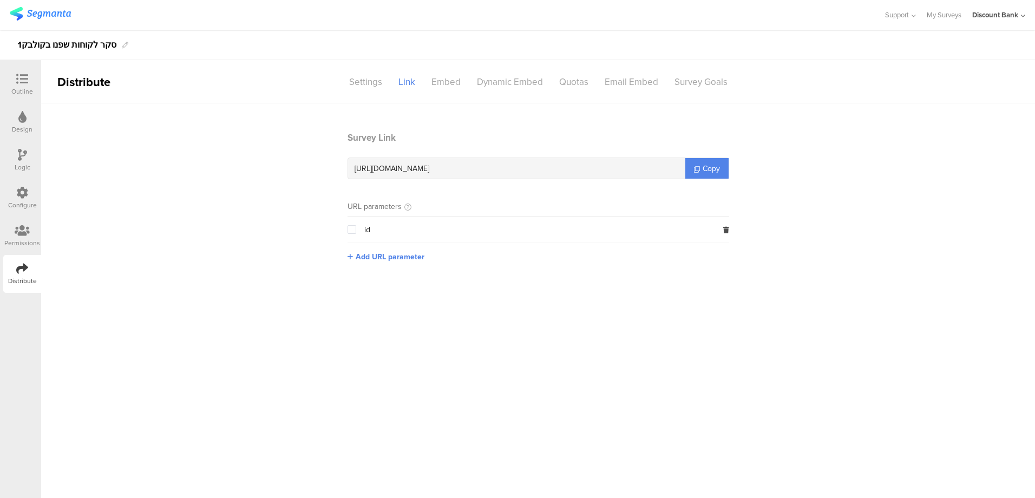
click at [16, 86] on div at bounding box center [22, 80] width 22 height 14
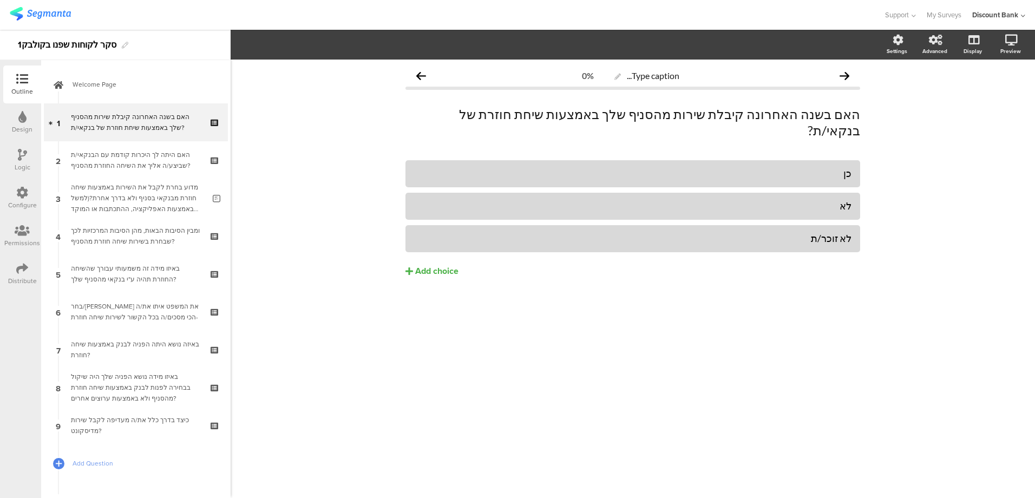
click at [22, 82] on icon at bounding box center [22, 79] width 12 height 12
click at [143, 194] on div "מדוע בחרת לקבל את השירות באמצעות שיחה חוזרת מבנקאי בסניף ולא בדרך אחרת?(למשל בא…" at bounding box center [138, 198] width 134 height 32
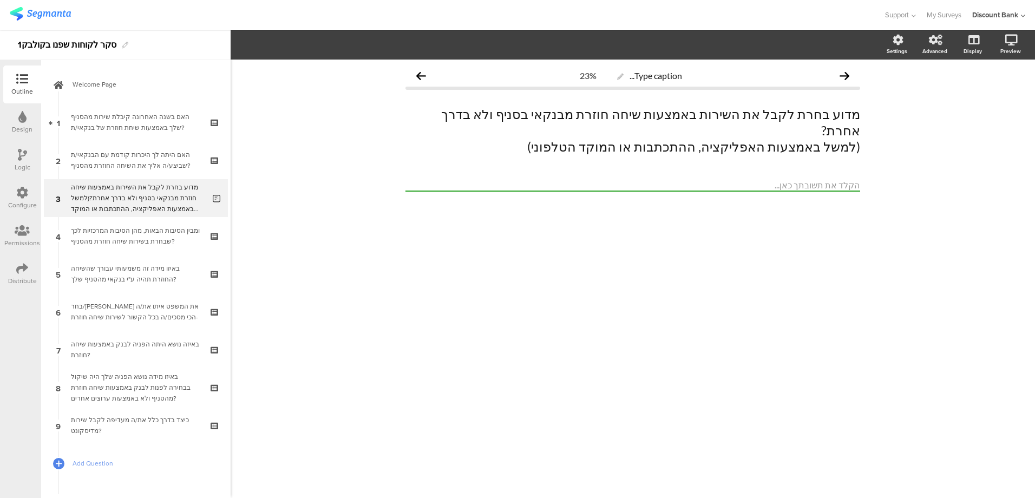
click at [141, 230] on div "ומבין הסיבות הבאות, מהן הסיבות המרכזיות לכך שבחרת בשירות שיחה חוזרת מהסניף?" at bounding box center [135, 236] width 129 height 22
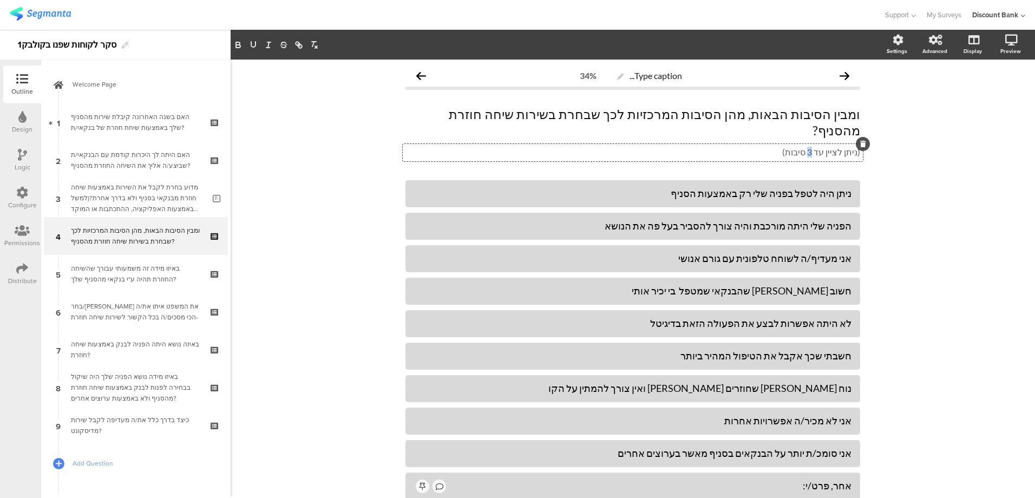
click at [811, 144] on div "(ניתן לציין עד 3 סיבות) (ניתן לציין עד 3 סיבות) (ניתן לציין עד 3 סיבות)" at bounding box center [633, 152] width 460 height 17
click at [927, 245] on div "Type caption... 34% ומבין הסיבות הבאות, מהן הסיבות המרכזיות לכך שבחרת בשירות שי…" at bounding box center [633, 318] width 805 height 517
click at [99, 466] on span "Add Question" at bounding box center [142, 463] width 139 height 11
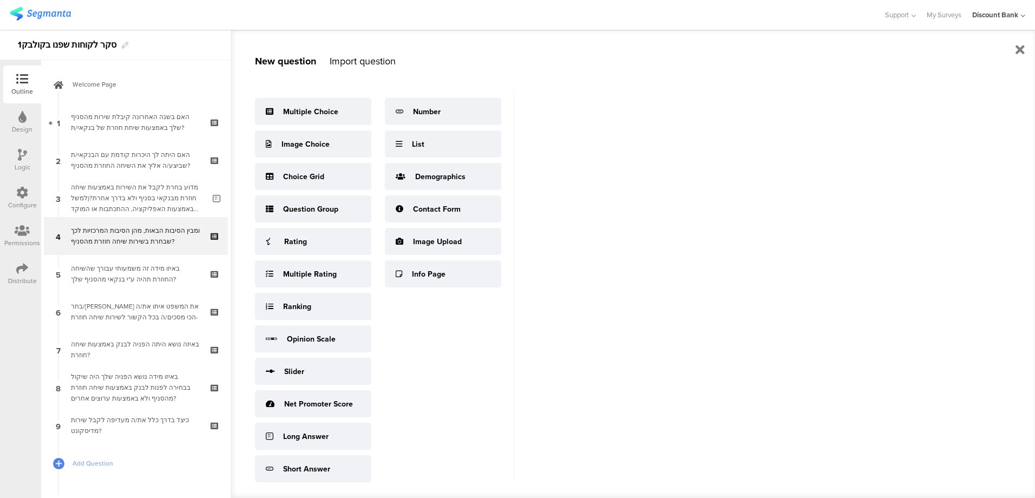
click at [112, 426] on div "כיצד בדרך כלל את/ה מעדיפה לקבל שירות מדיסקונט?" at bounding box center [135, 426] width 129 height 22
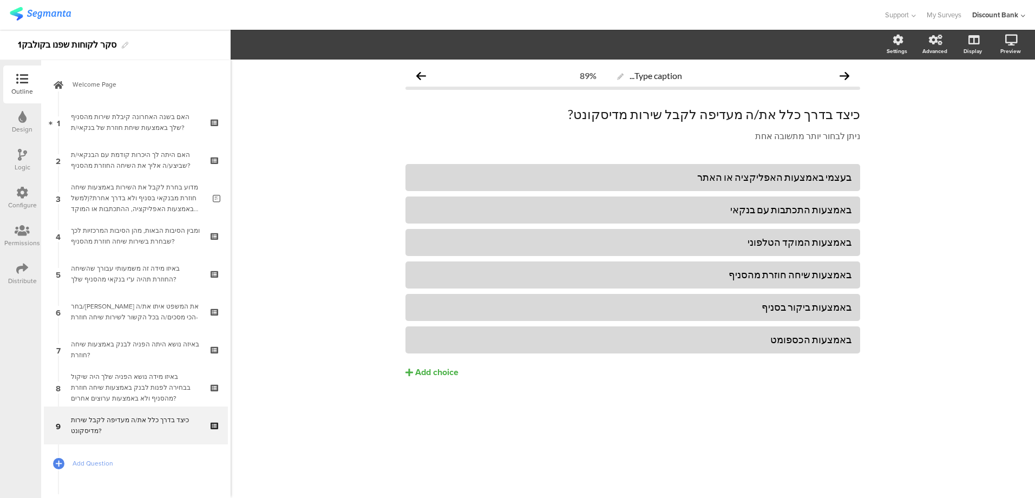
scroll to position [47, 0]
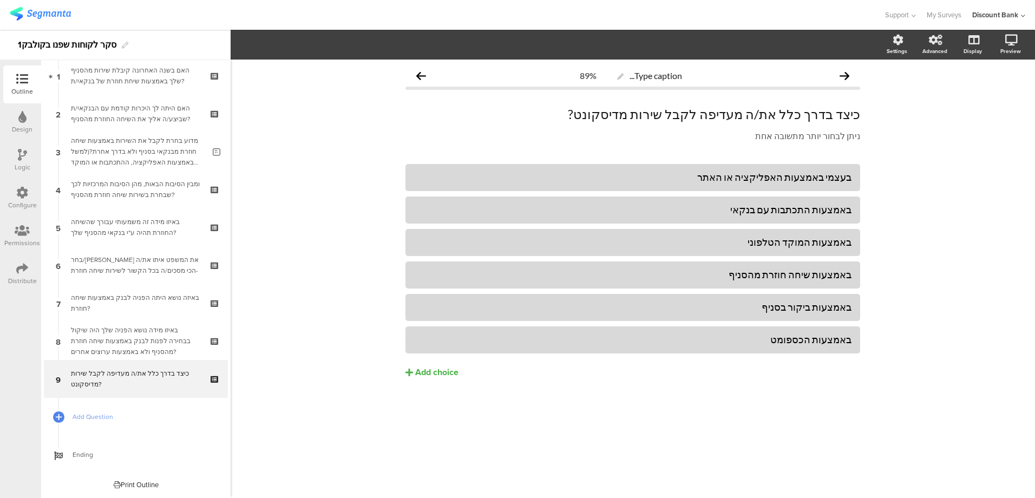
click at [101, 449] on link "Ending" at bounding box center [136, 455] width 184 height 38
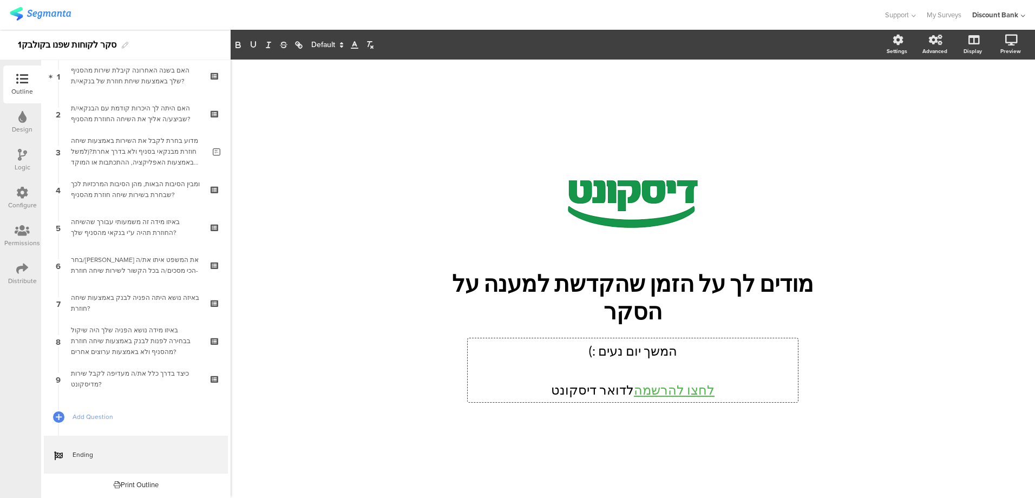
drag, startPoint x: 547, startPoint y: 383, endPoint x: 758, endPoint y: 380, distance: 210.6
click at [757, 380] on div "המשך יום נעים :) לחצו להרשמה לדואר דיסקונט המשך יום נעים :) לחצו להרשמה לדואר ד…" at bounding box center [633, 370] width 330 height 64
drag, startPoint x: 567, startPoint y: 339, endPoint x: 727, endPoint y: 342, distance: 160.3
click at [727, 342] on p "המשך יום נעים :)" at bounding box center [632, 350] width 325 height 19
click at [697, 445] on div "/ מודים לך על הזמן שהקדשת למענה על הסקר מודים לך על הזמן שהקדשת למענה על הסקר" at bounding box center [633, 274] width 455 height 428
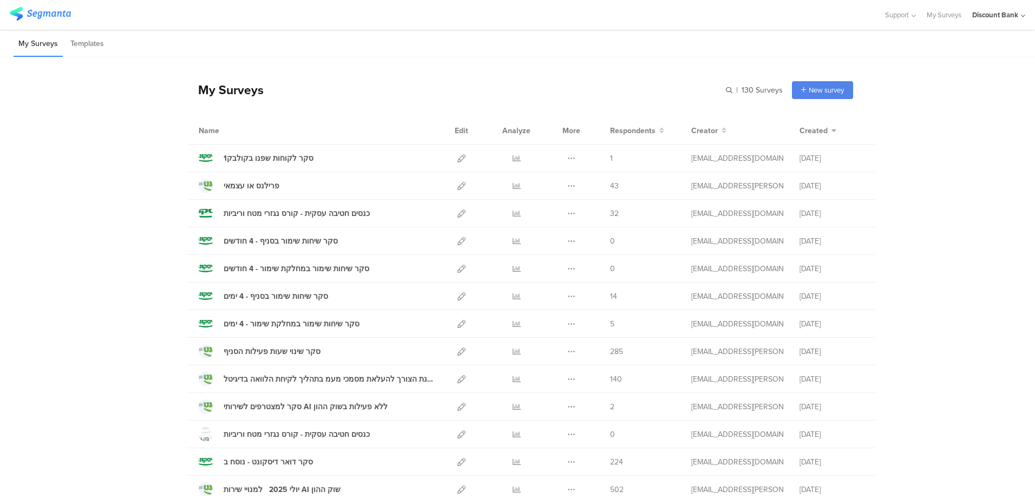
click at [513, 187] on icon at bounding box center [517, 186] width 8 height 8
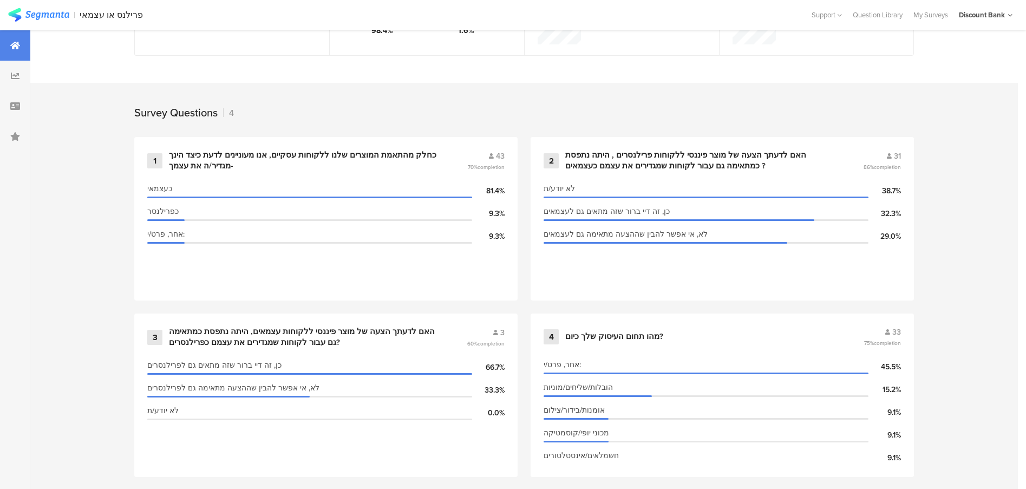
scroll to position [394, 1]
